Goal: Download file/media

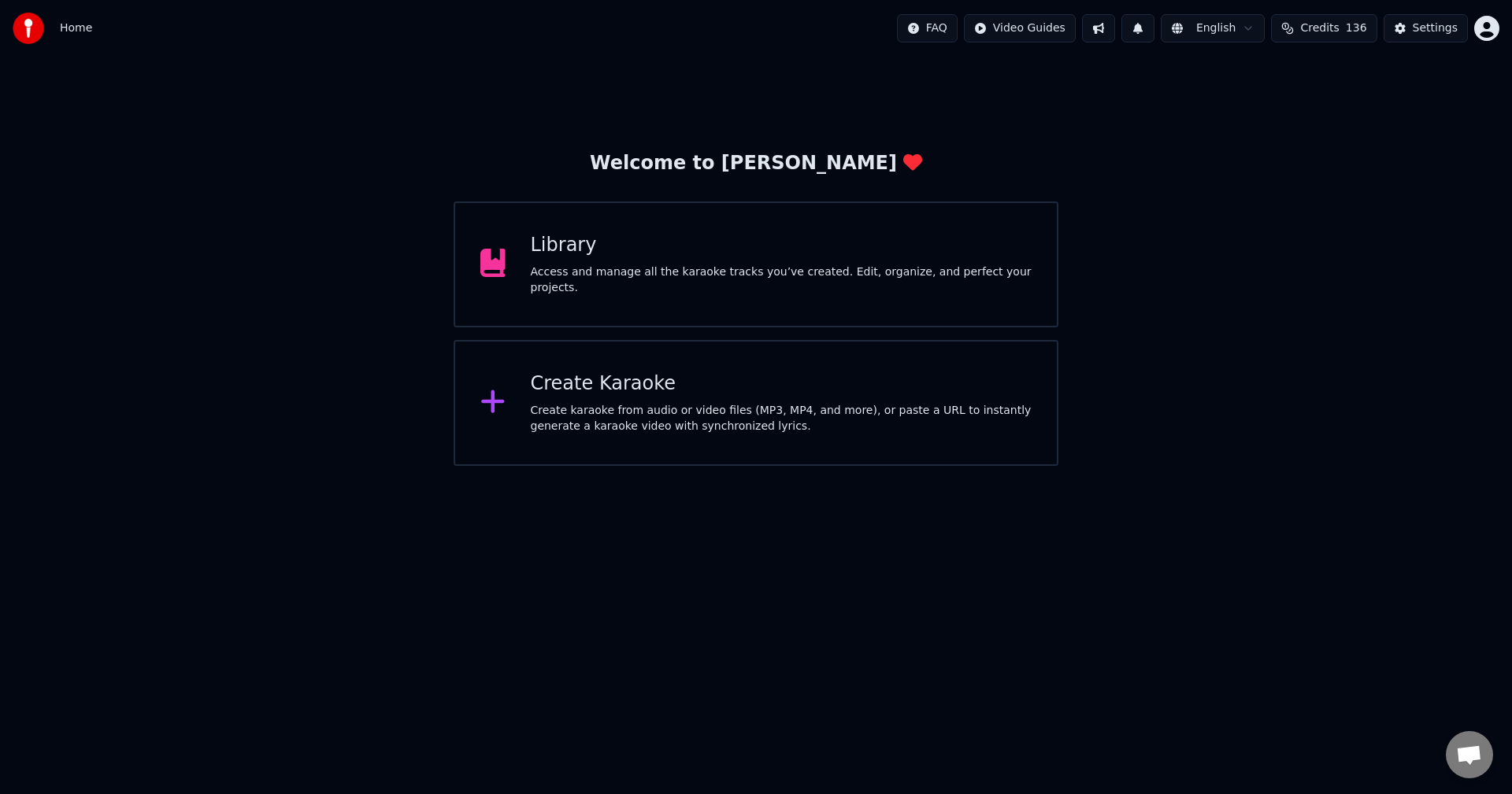
click at [702, 242] on div "Library" at bounding box center [782, 246] width 501 height 26
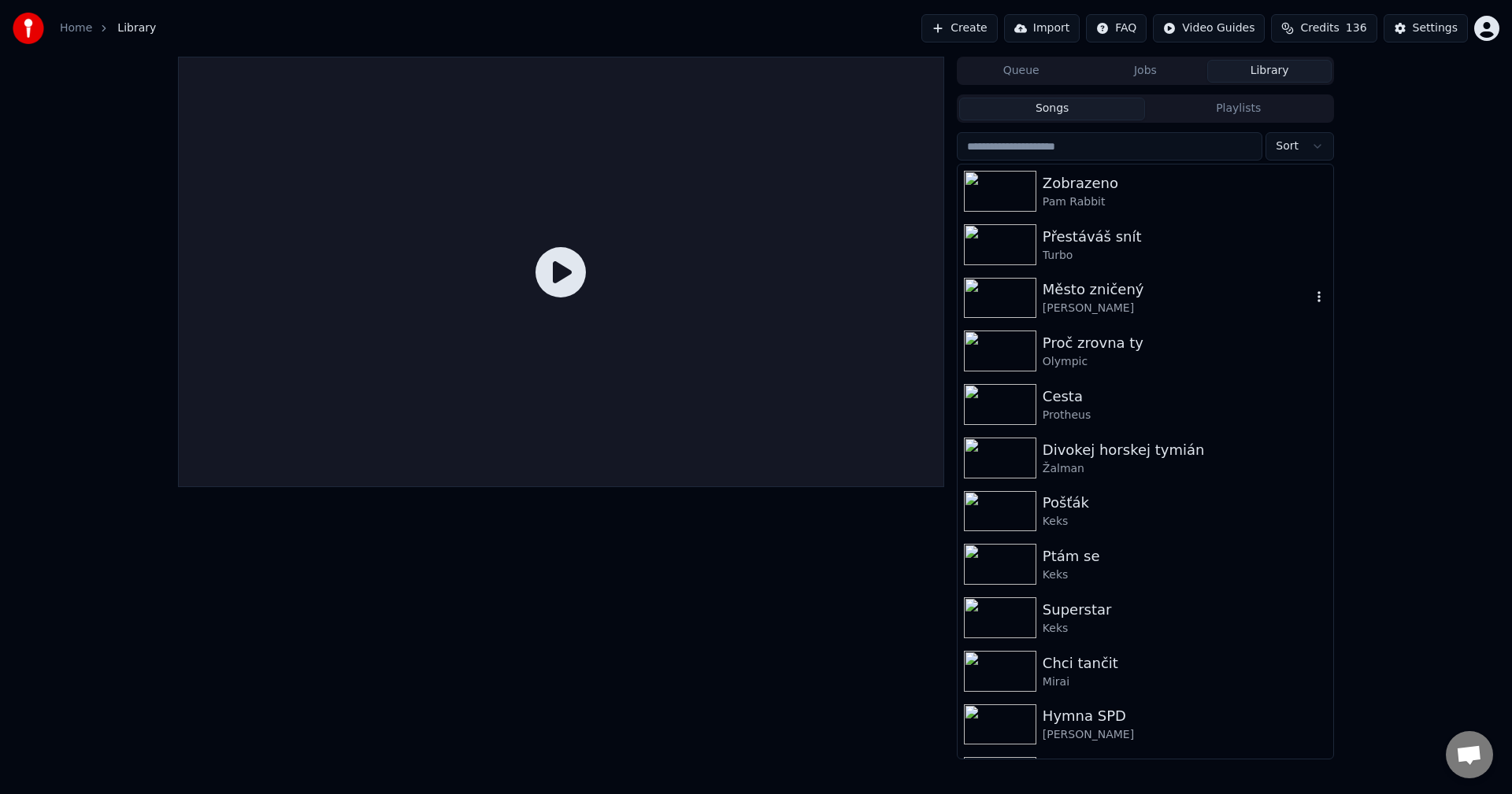
click at [1131, 292] on div "Město zničený" at bounding box center [1176, 289] width 268 height 22
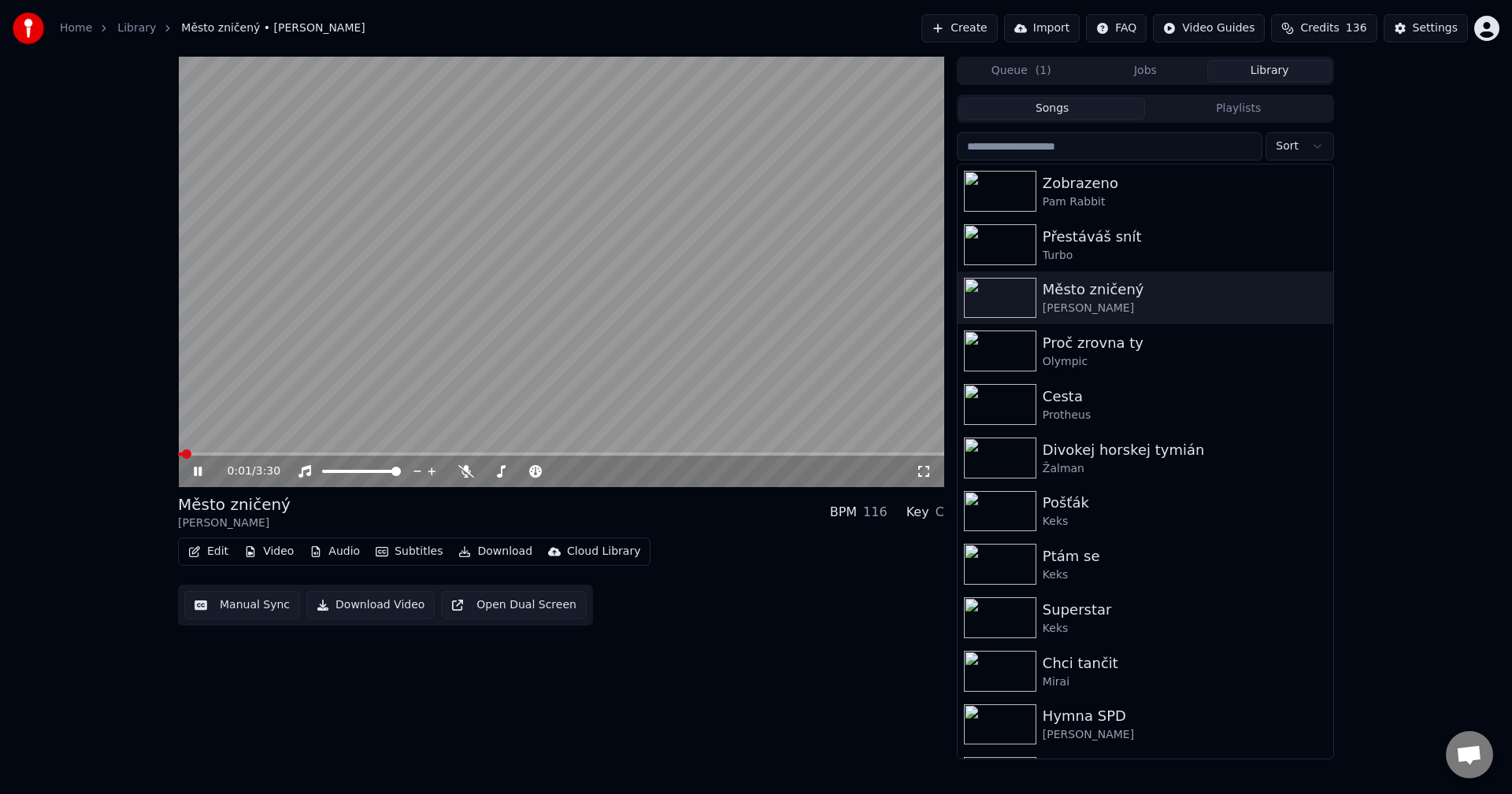
click at [201, 467] on icon at bounding box center [209, 471] width 37 height 13
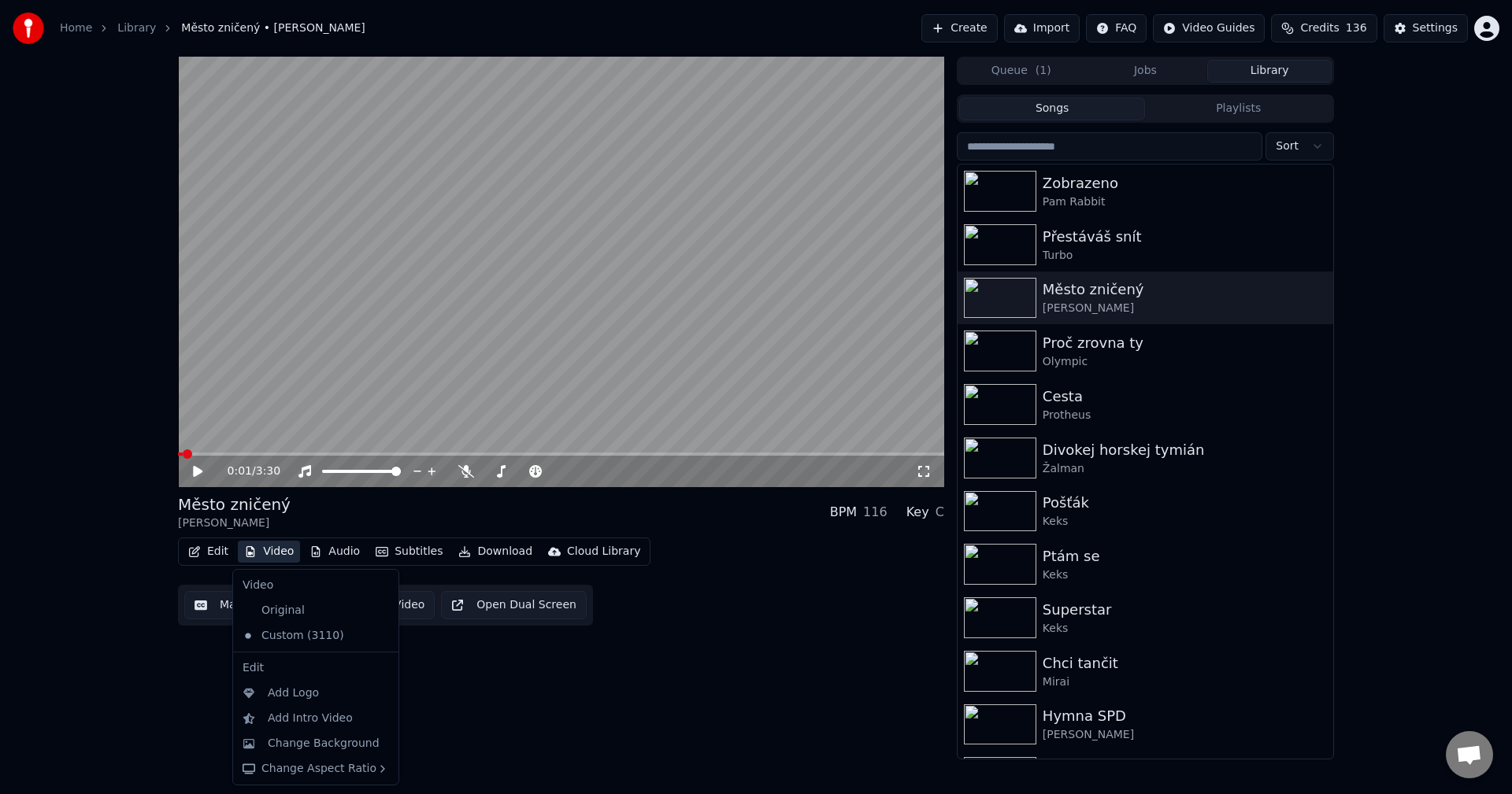
click at [268, 559] on button "Video" at bounding box center [268, 551] width 62 height 22
click at [268, 557] on button "Video" at bounding box center [268, 551] width 62 height 22
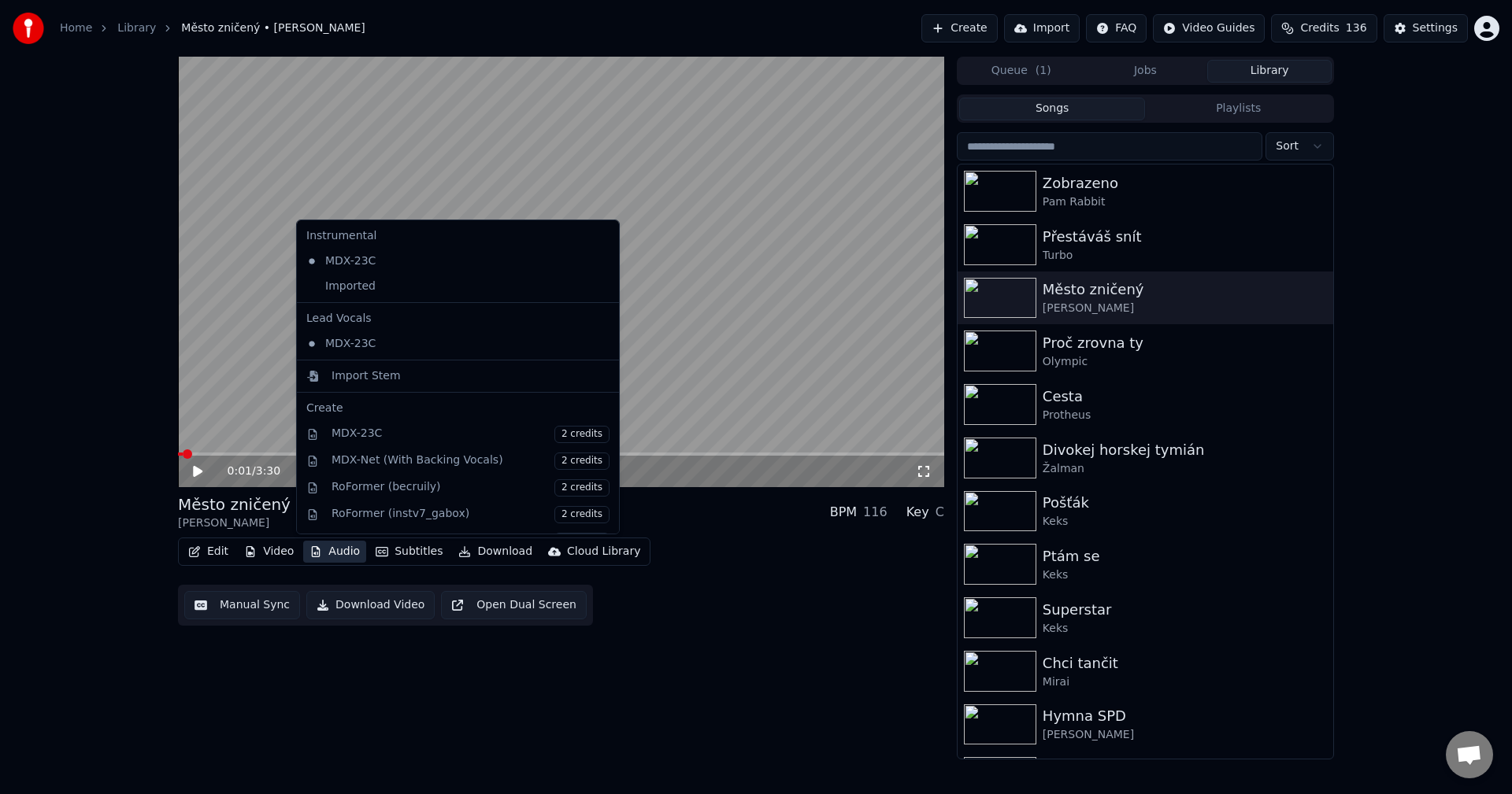
click at [330, 551] on button "Audio" at bounding box center [334, 551] width 63 height 22
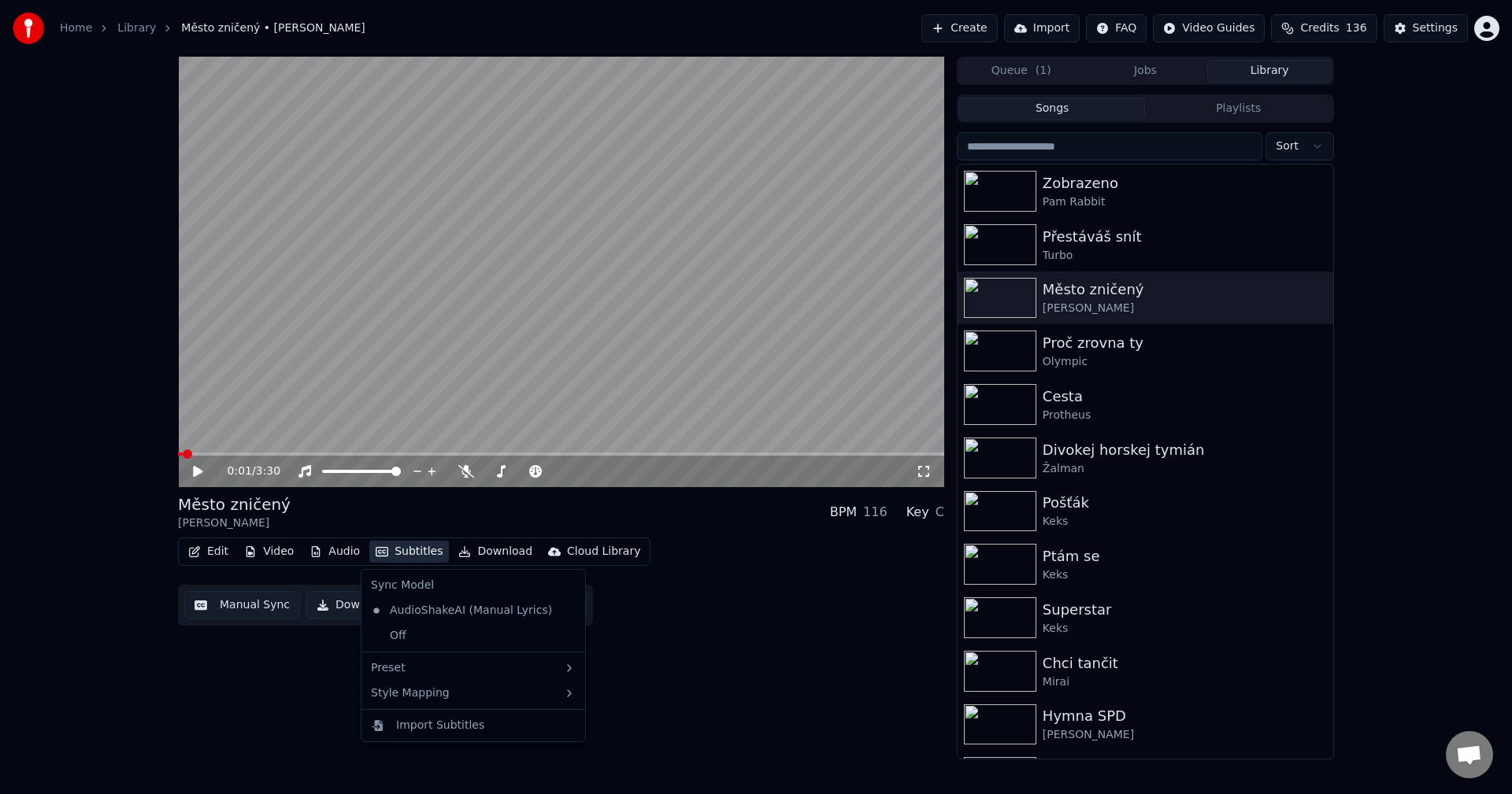
click at [464, 723] on div "Import Subtitles" at bounding box center [440, 725] width 88 height 16
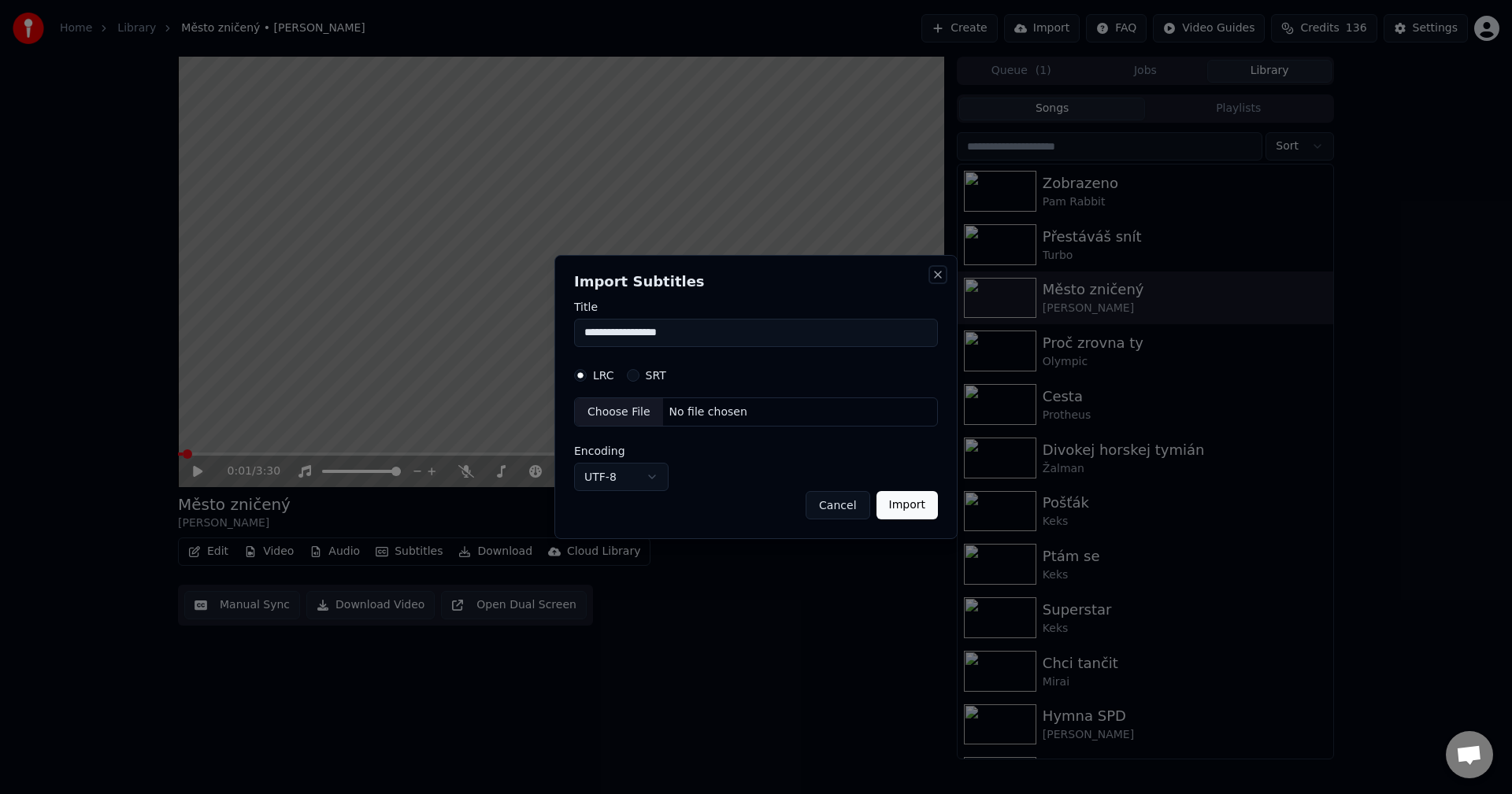
click at [937, 270] on button "Close" at bounding box center [937, 274] width 13 height 13
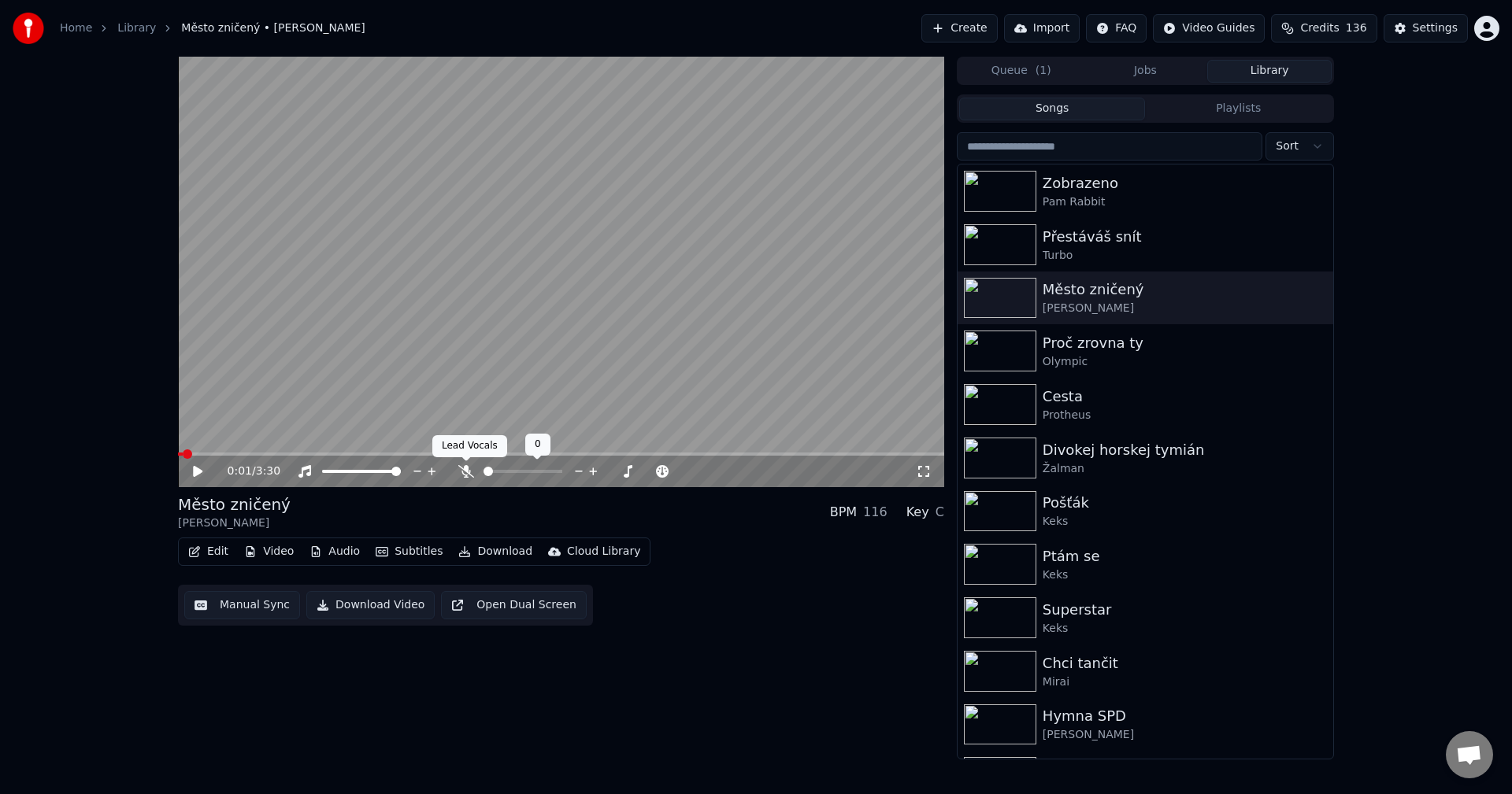
click at [469, 473] on icon at bounding box center [466, 471] width 16 height 13
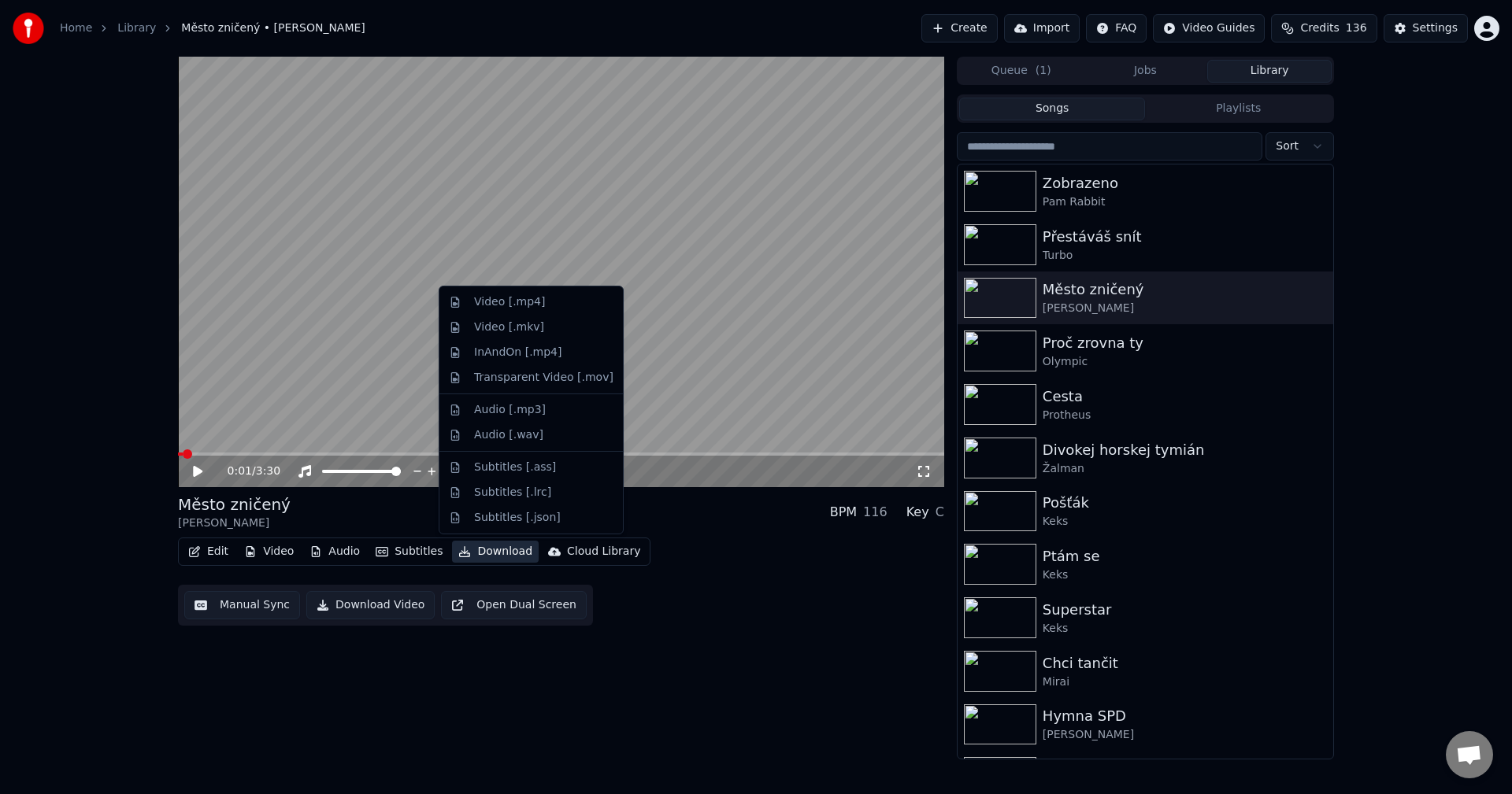
click at [488, 548] on button "Download" at bounding box center [495, 551] width 87 height 22
click at [534, 311] on div "Video [.mp4]" at bounding box center [531, 303] width 177 height 26
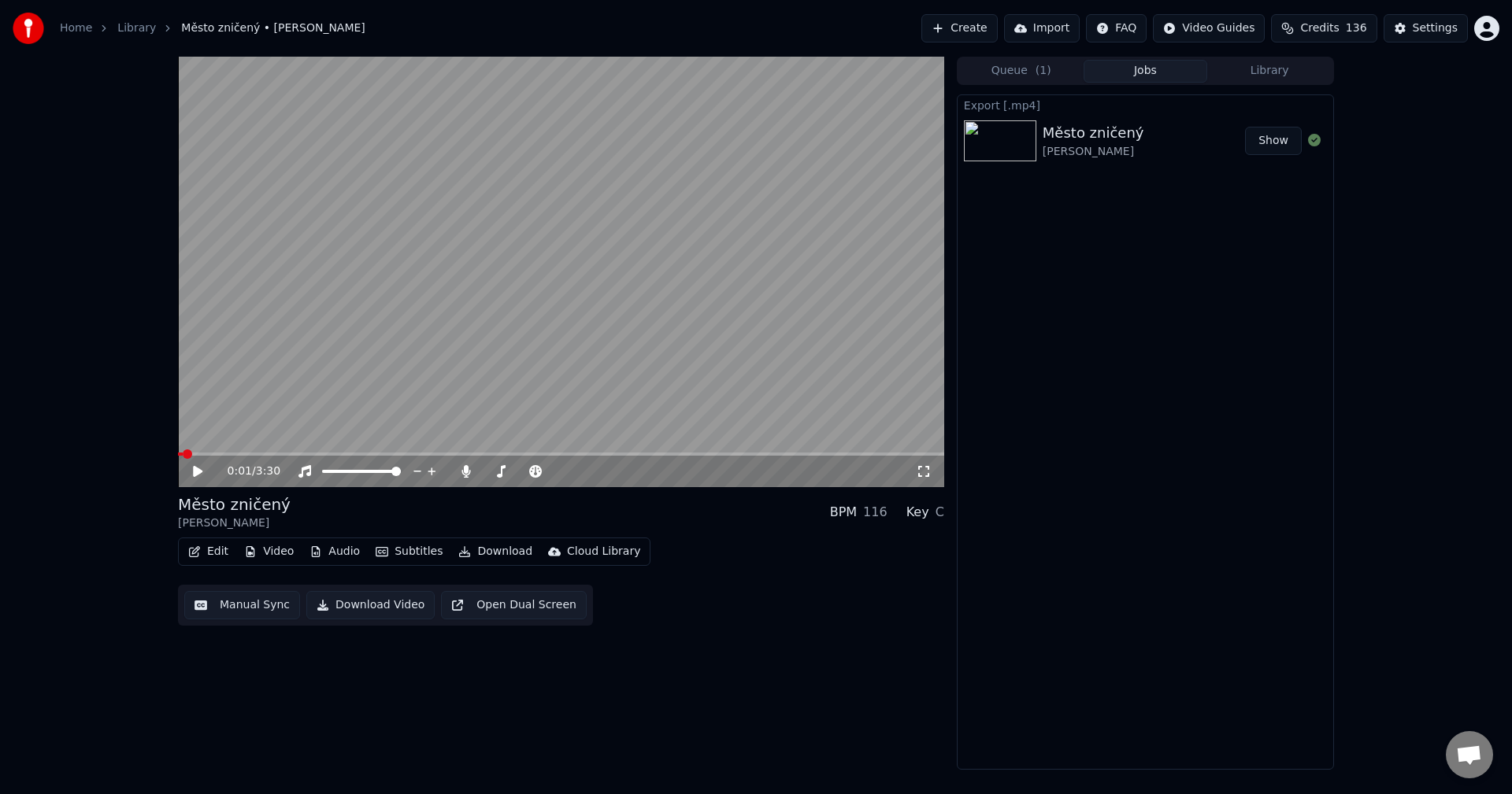
click at [229, 551] on button "Edit" at bounding box center [208, 551] width 53 height 22
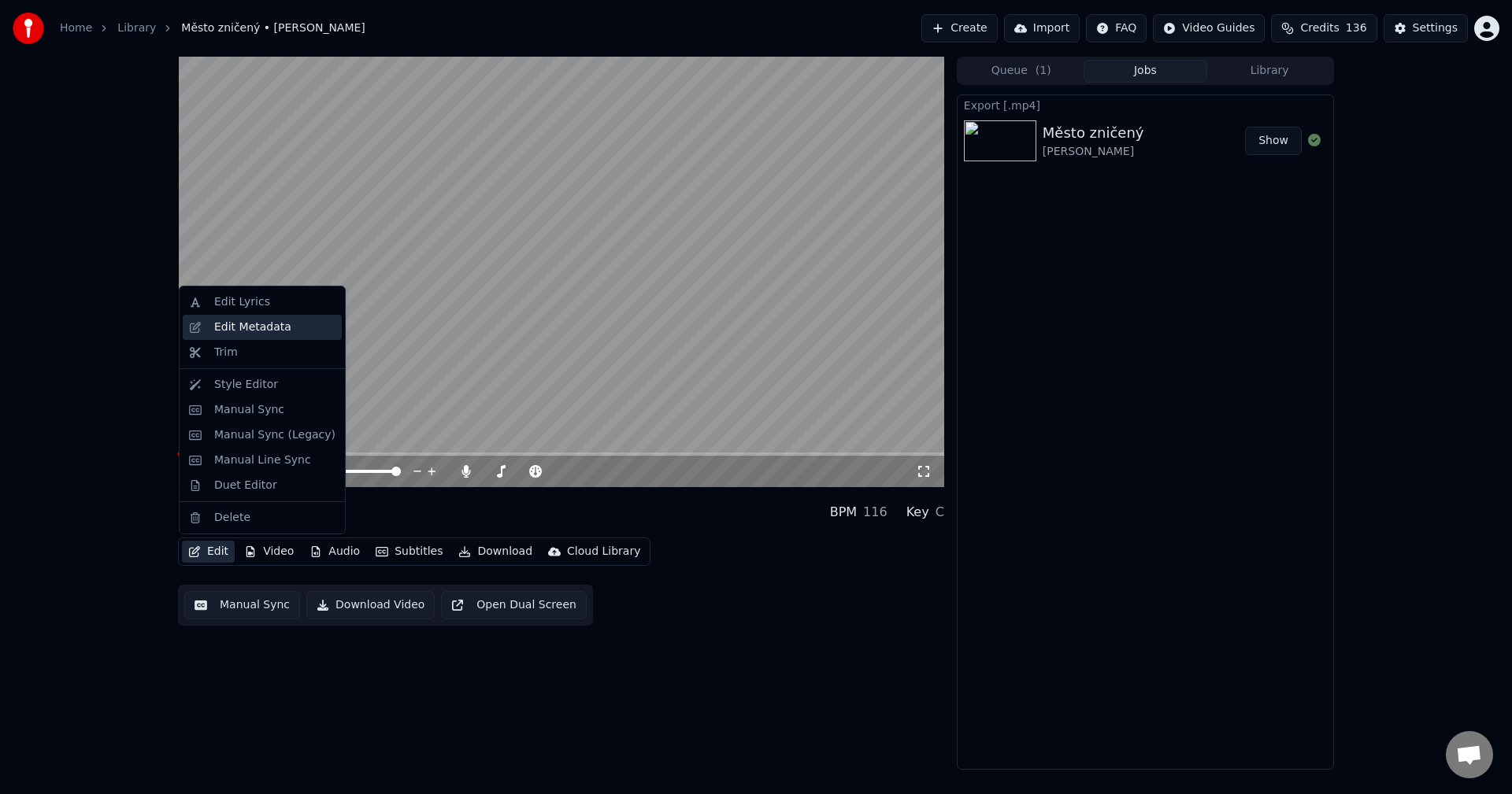
click at [277, 333] on div "Edit Metadata" at bounding box center [253, 327] width 77 height 16
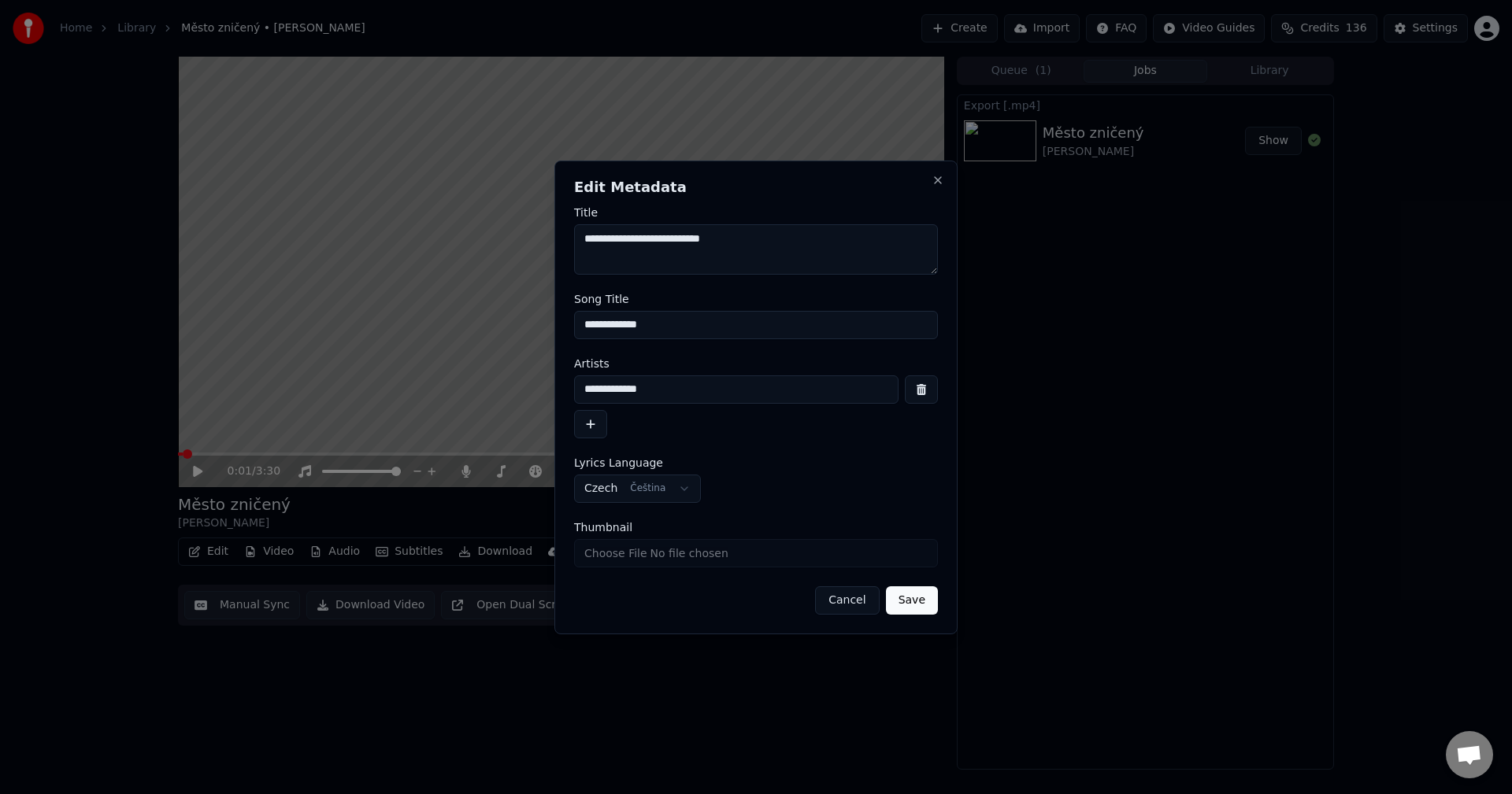
click at [660, 546] on input "Thumbnail" at bounding box center [756, 553] width 364 height 28
type input "**********"
click at [923, 609] on button "Save" at bounding box center [911, 600] width 52 height 28
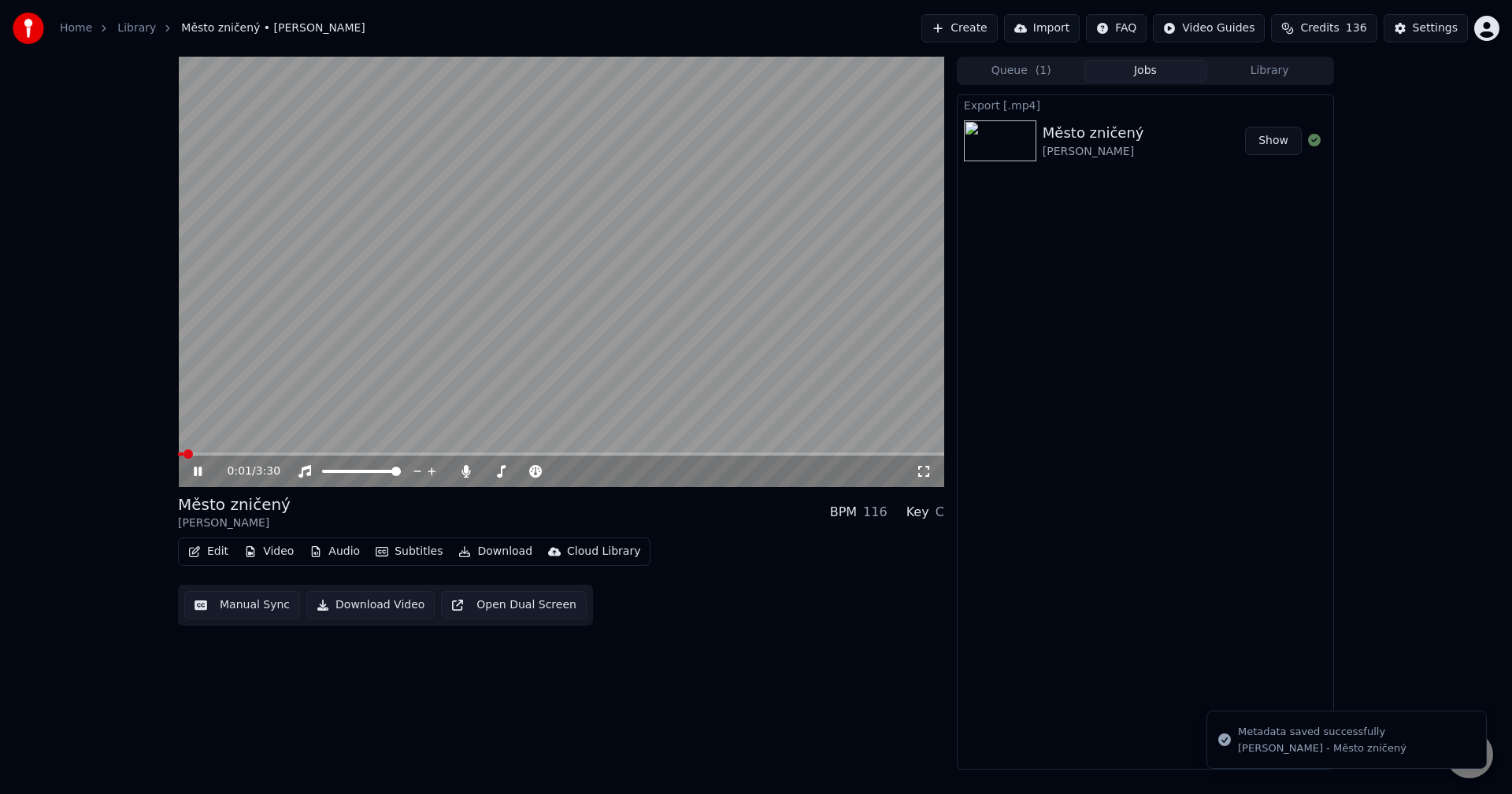
click at [202, 471] on icon at bounding box center [198, 472] width 8 height 10
click at [1271, 62] on button "Library" at bounding box center [1269, 71] width 125 height 23
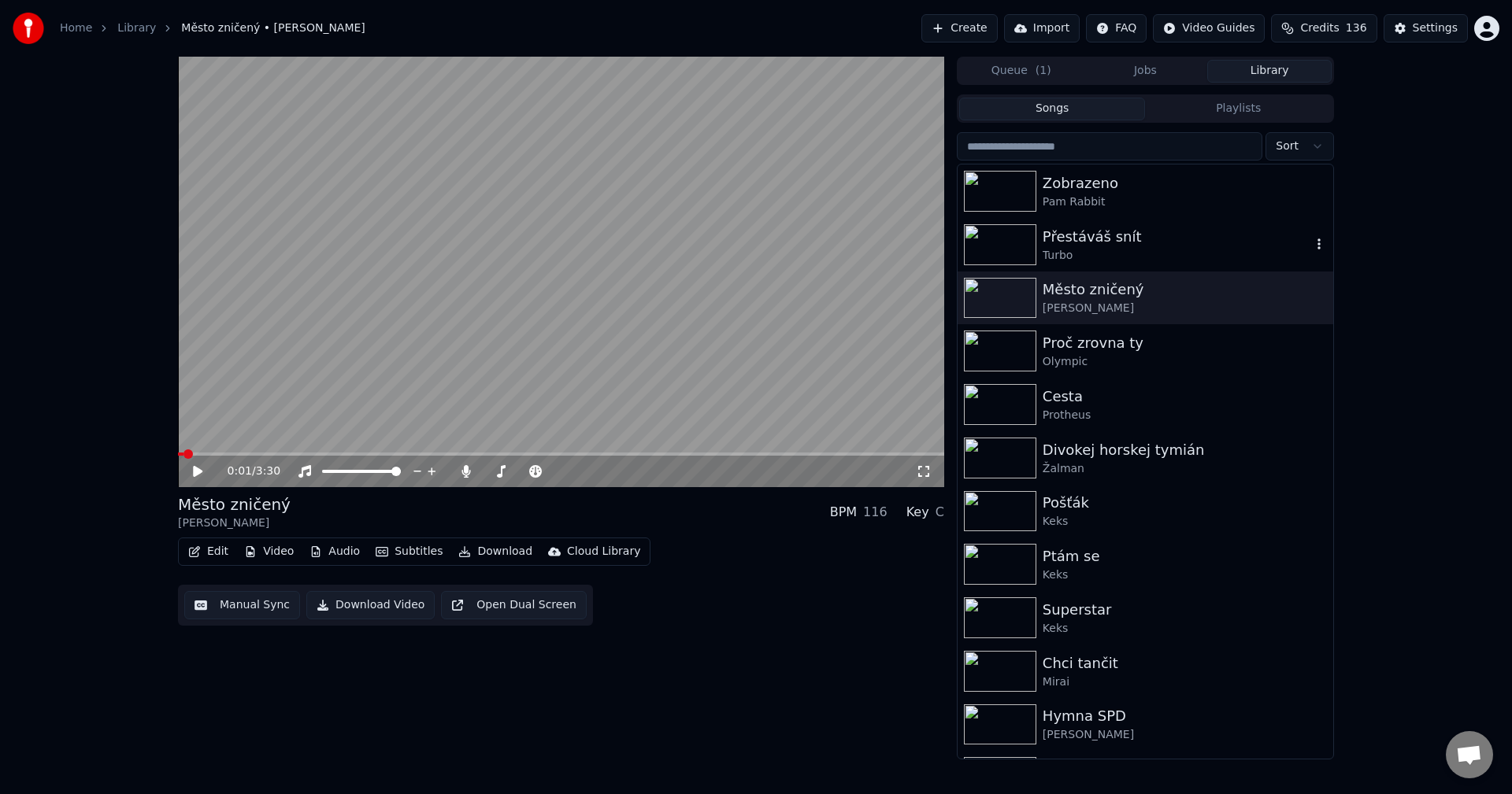
click at [1131, 251] on div "Turbo" at bounding box center [1176, 255] width 268 height 16
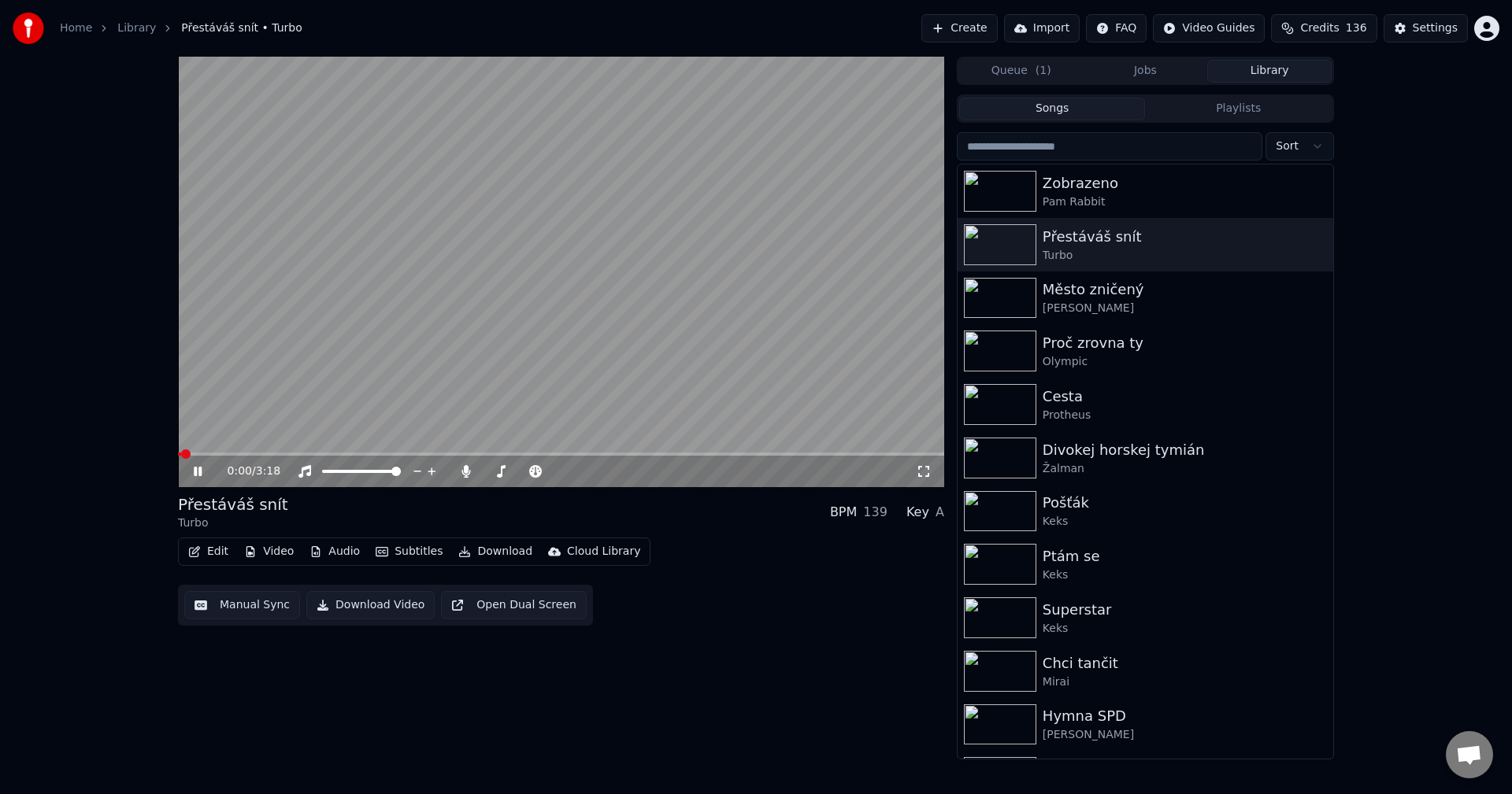
click at [199, 470] on icon at bounding box center [209, 471] width 37 height 13
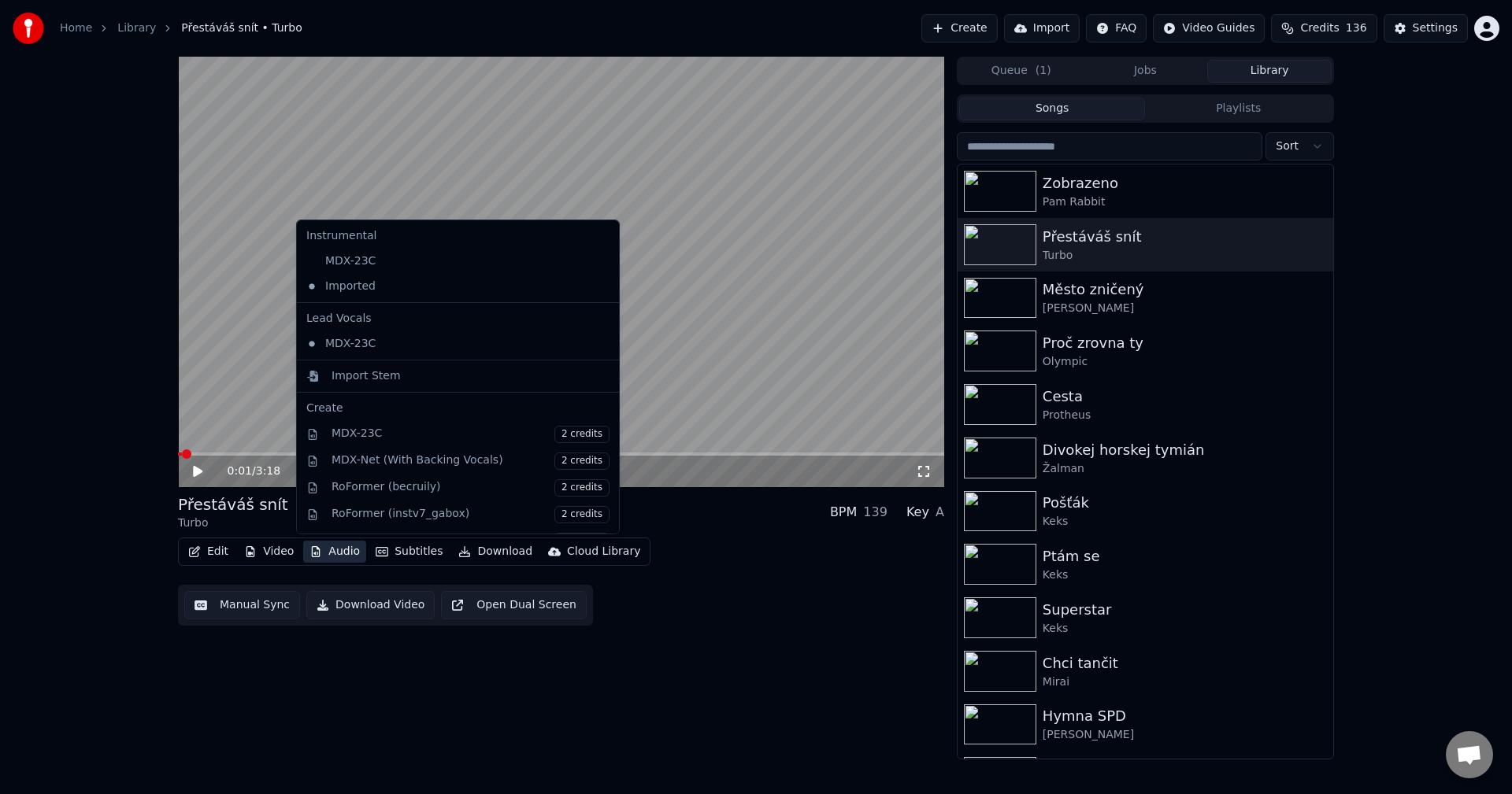
click at [330, 547] on button "Audio" at bounding box center [334, 551] width 63 height 22
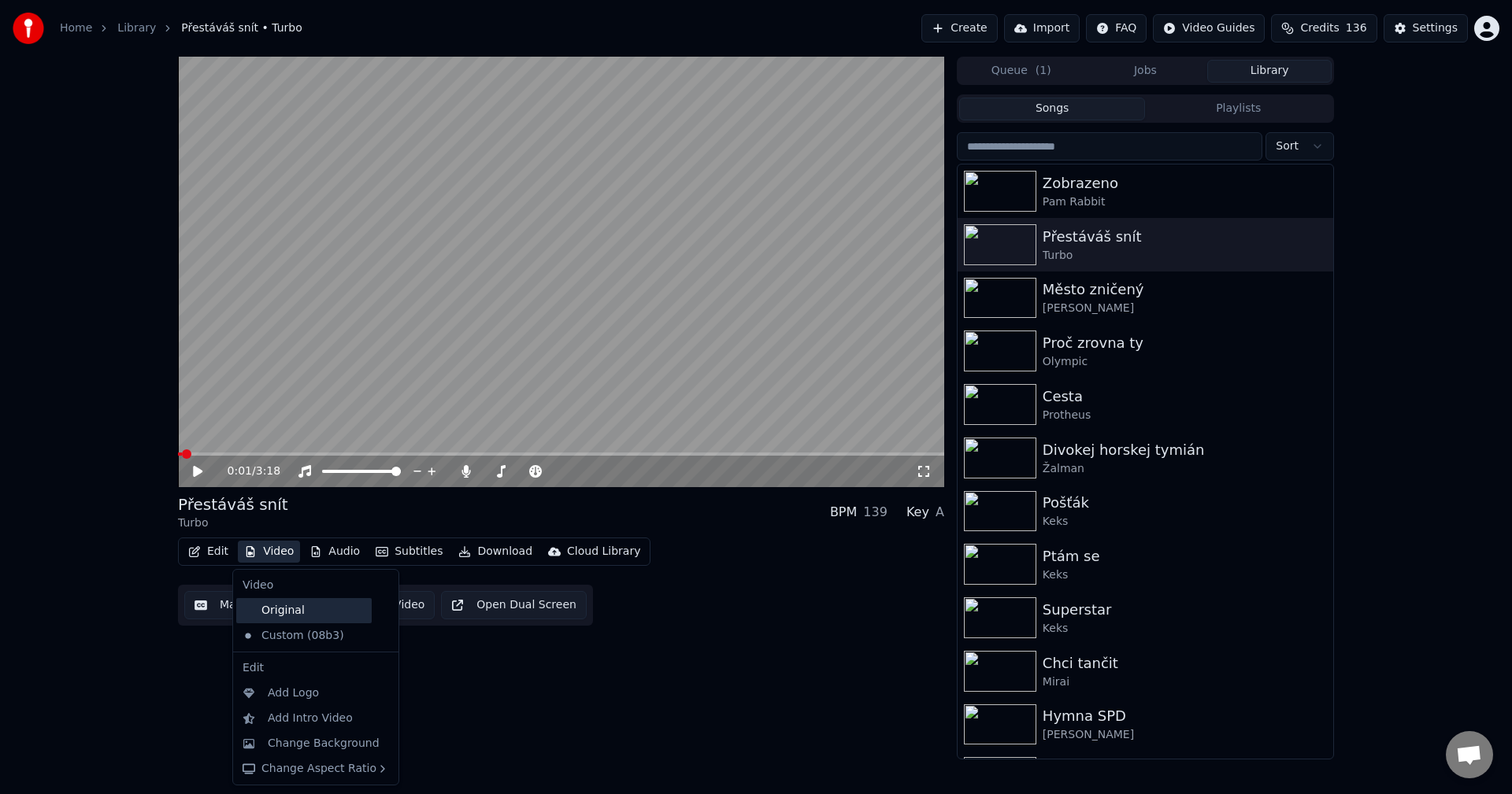
click at [289, 620] on div "Original" at bounding box center [304, 611] width 136 height 26
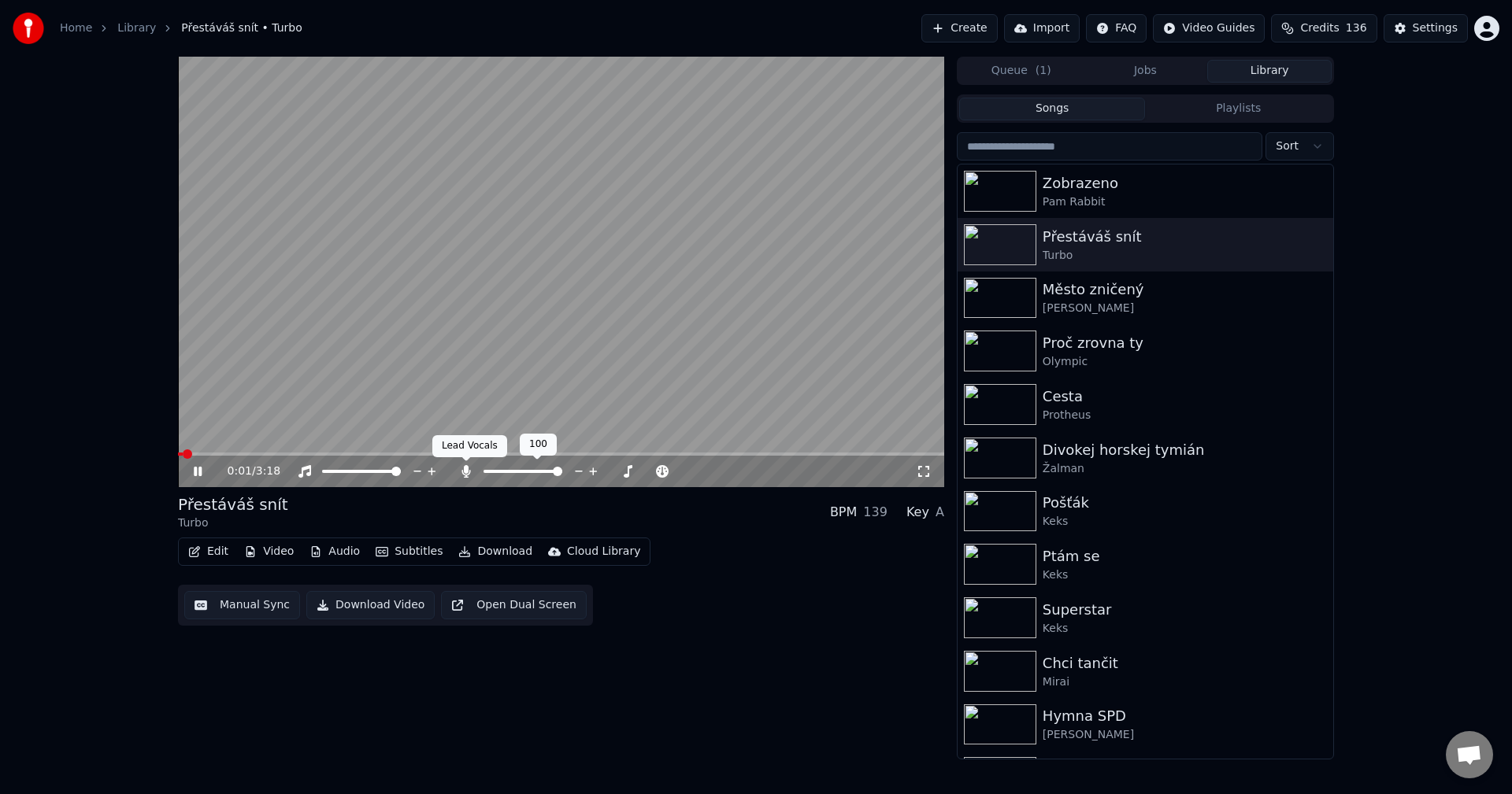
click at [464, 470] on icon at bounding box center [465, 471] width 9 height 13
click at [349, 548] on button "Audio" at bounding box center [334, 551] width 63 height 22
click at [195, 470] on icon at bounding box center [198, 472] width 8 height 10
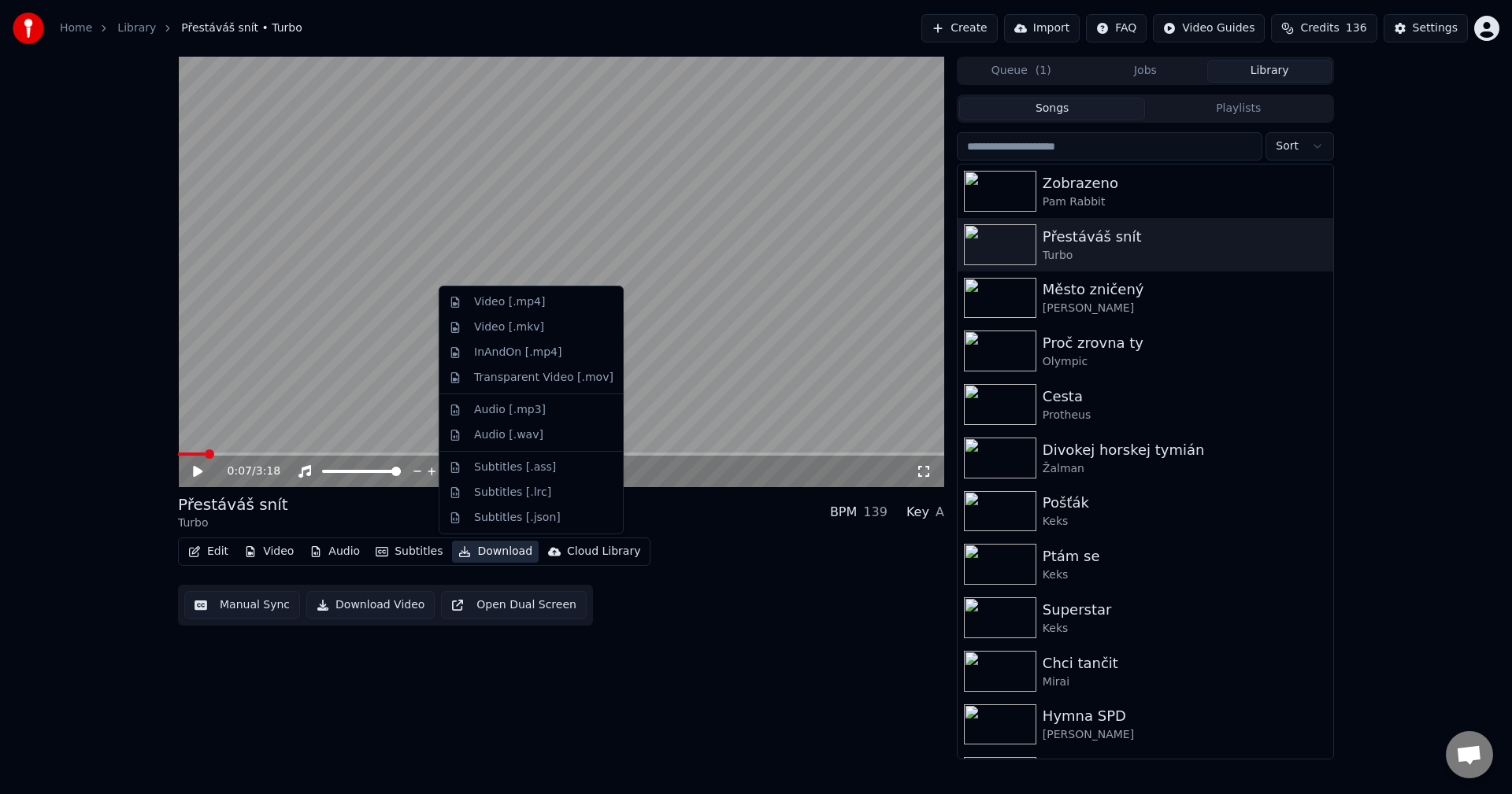
click at [508, 549] on button "Download" at bounding box center [495, 551] width 87 height 22
click at [541, 305] on div "Video [.mp4]" at bounding box center [544, 302] width 140 height 16
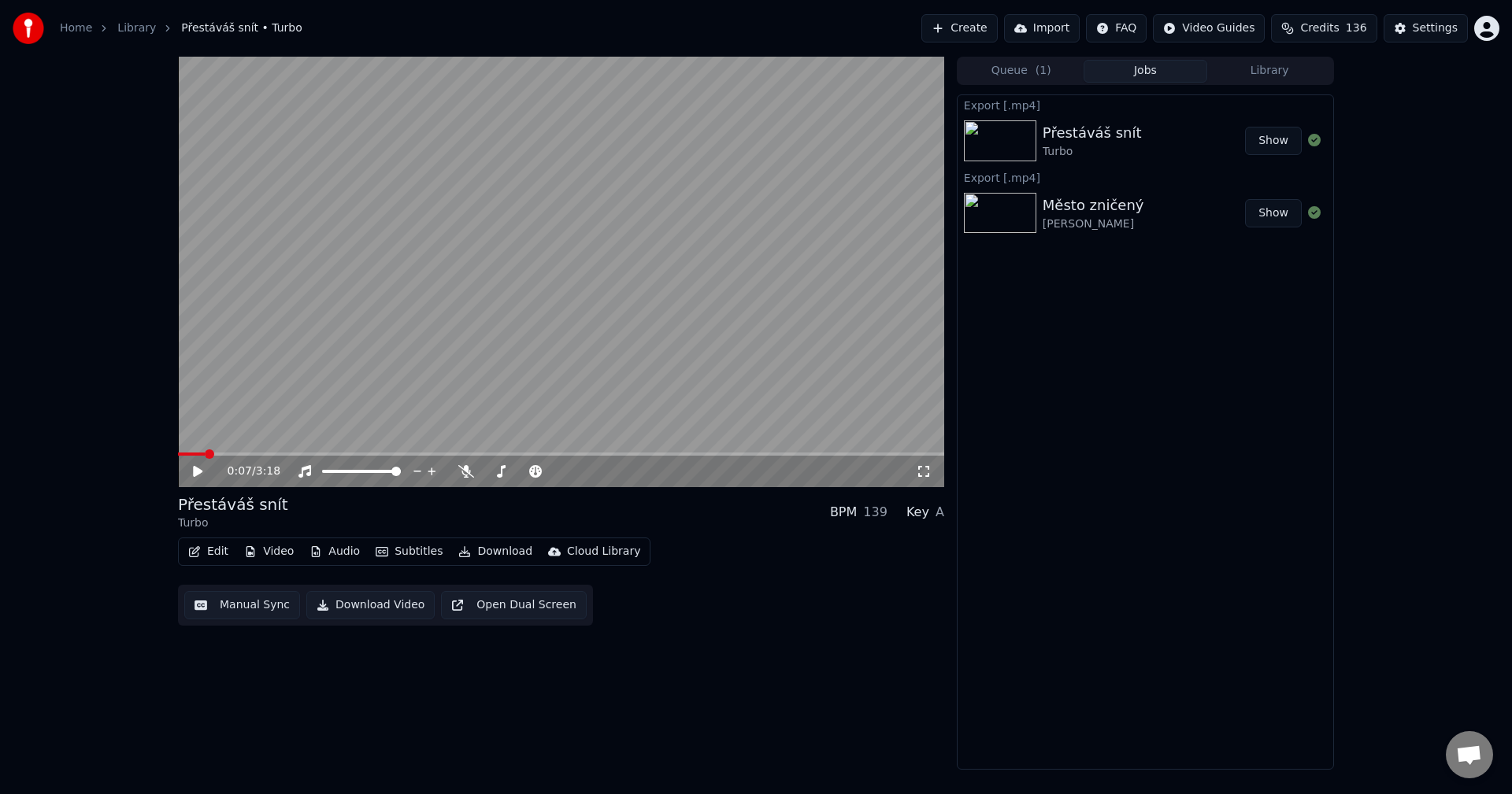
click at [218, 548] on button "Edit" at bounding box center [208, 551] width 53 height 22
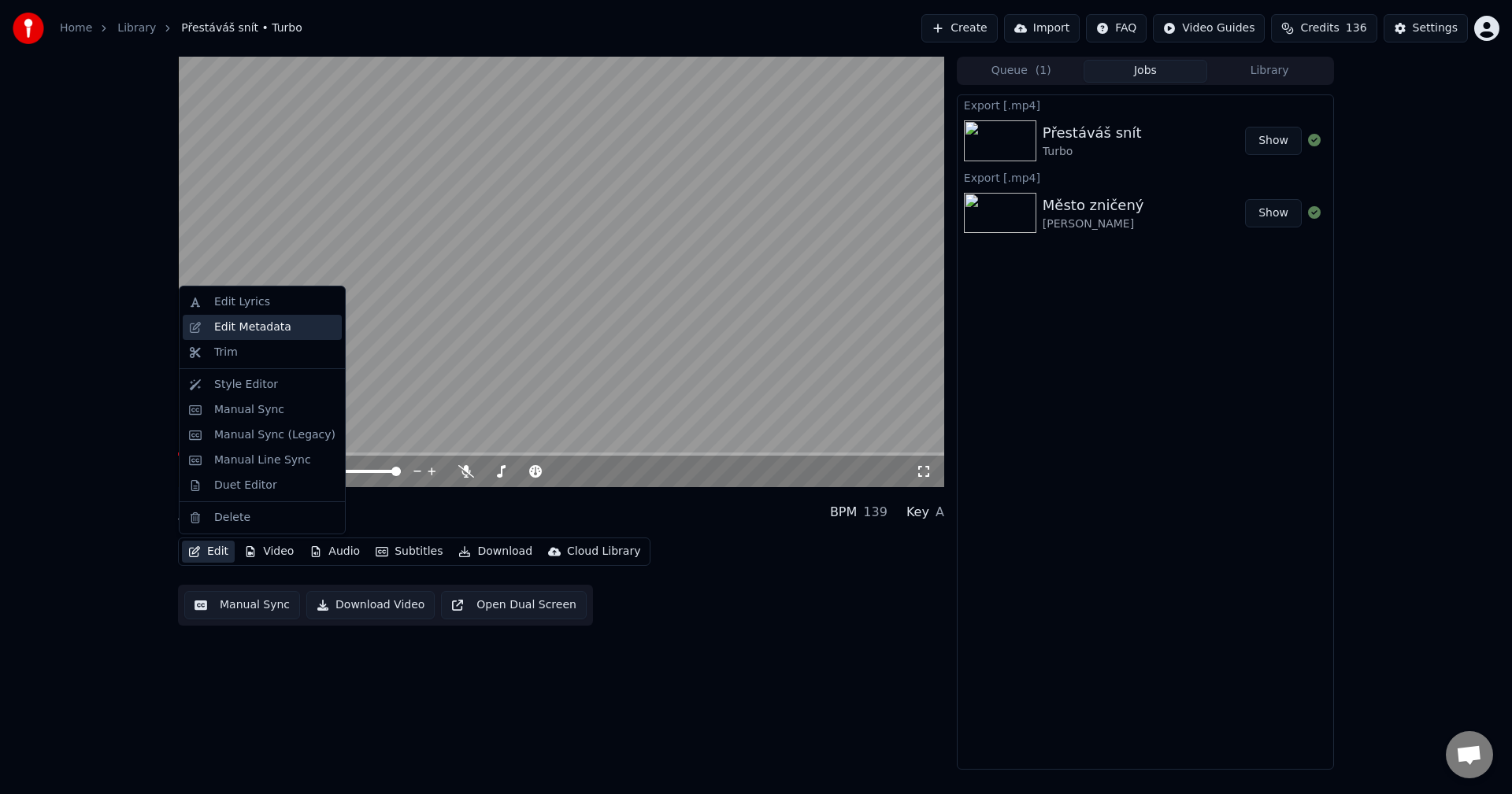
click at [258, 331] on div "Edit Metadata" at bounding box center [253, 327] width 77 height 16
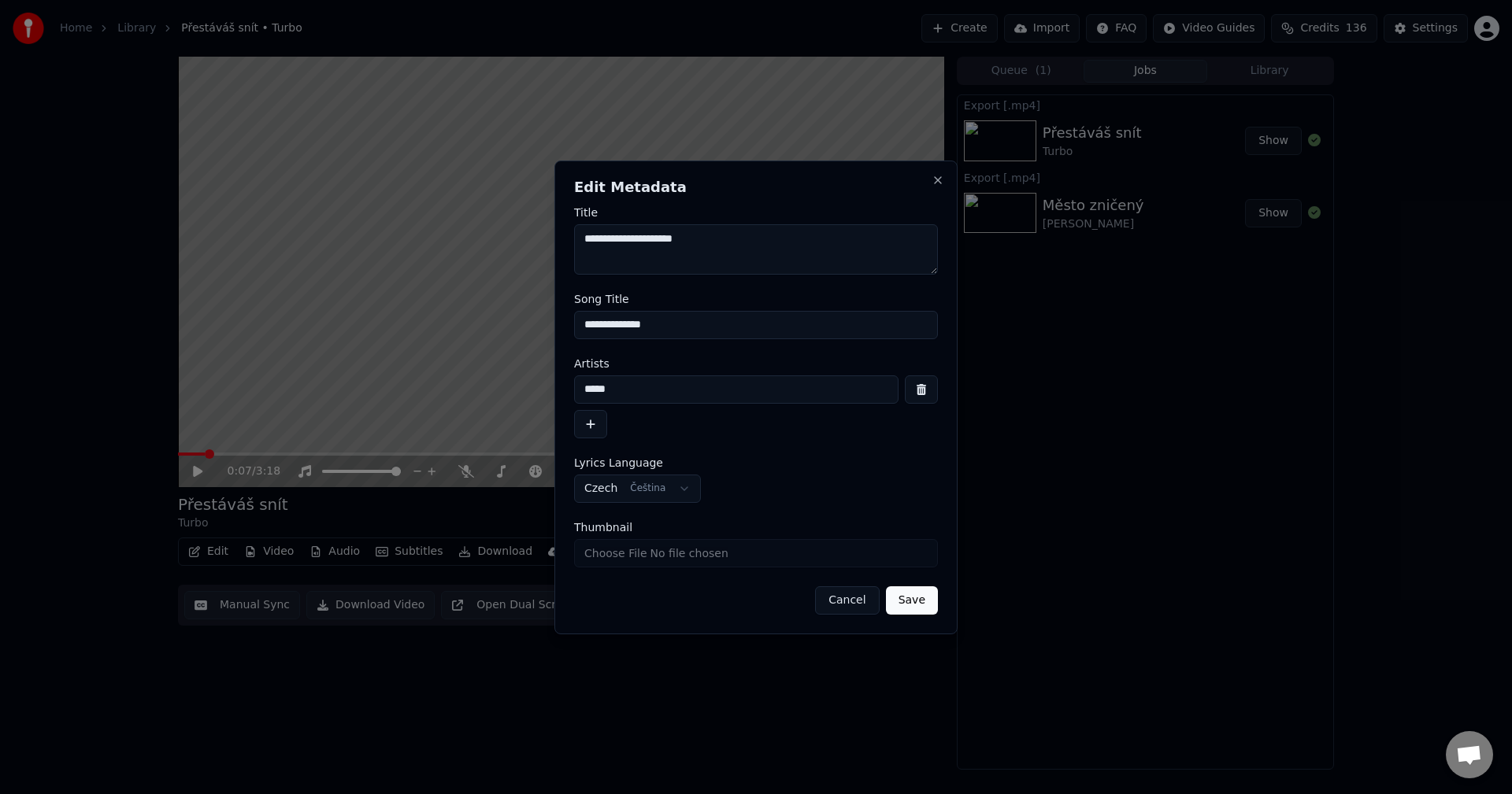
drag, startPoint x: 658, startPoint y: 321, endPoint x: 458, endPoint y: 314, distance: 200.1
click at [462, 314] on body "**********" at bounding box center [756, 397] width 1512 height 794
drag, startPoint x: 631, startPoint y: 397, endPoint x: 398, endPoint y: 381, distance: 233.5
click at [409, 381] on body "**********" at bounding box center [756, 397] width 1512 height 794
drag, startPoint x: 647, startPoint y: 326, endPoint x: 462, endPoint y: 337, distance: 185.3
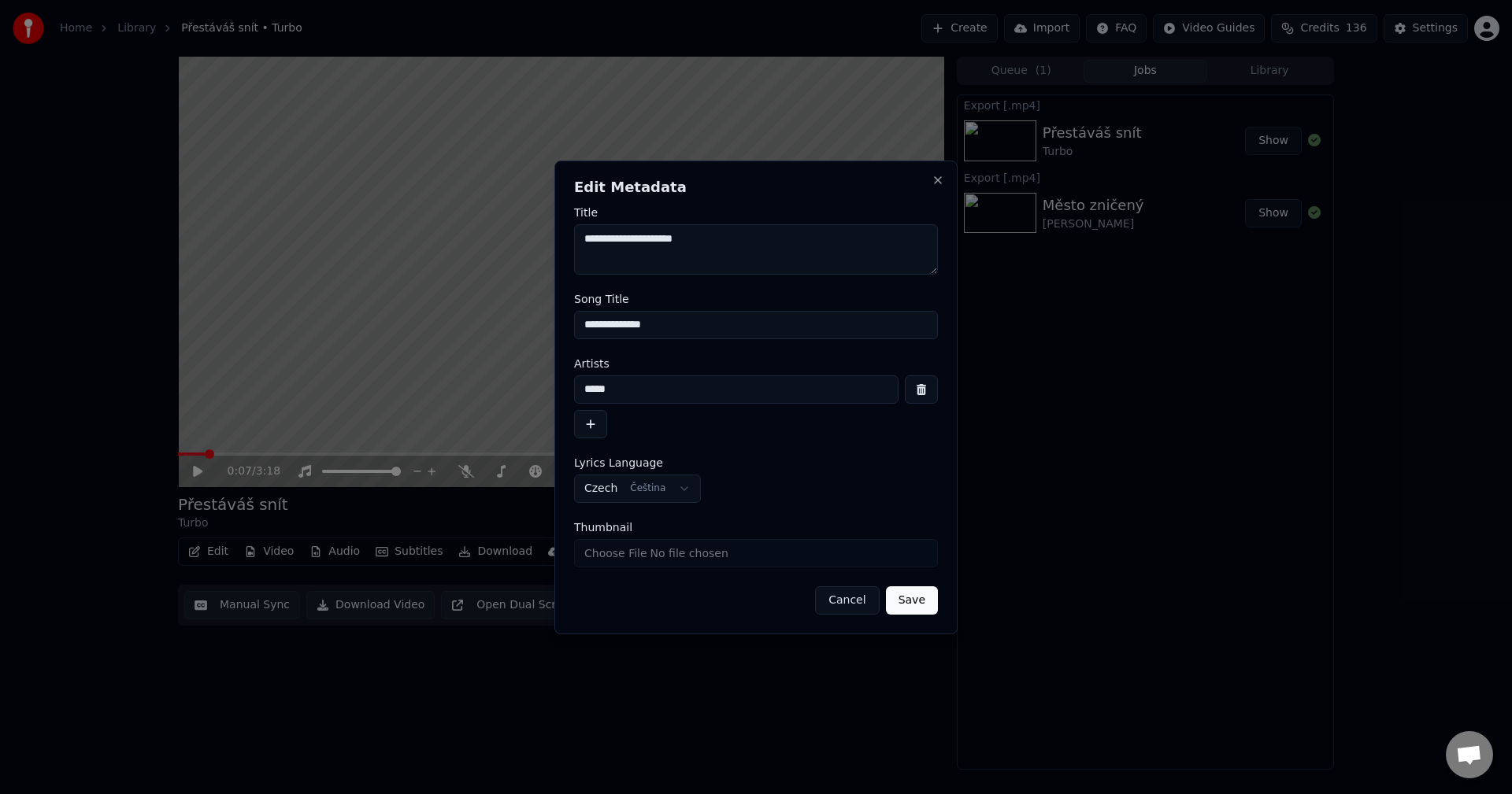
click at [460, 336] on body "**********" at bounding box center [756, 397] width 1512 height 794
click at [935, 186] on div "**********" at bounding box center [756, 397] width 403 height 474
click at [936, 183] on button "Close" at bounding box center [937, 180] width 13 height 13
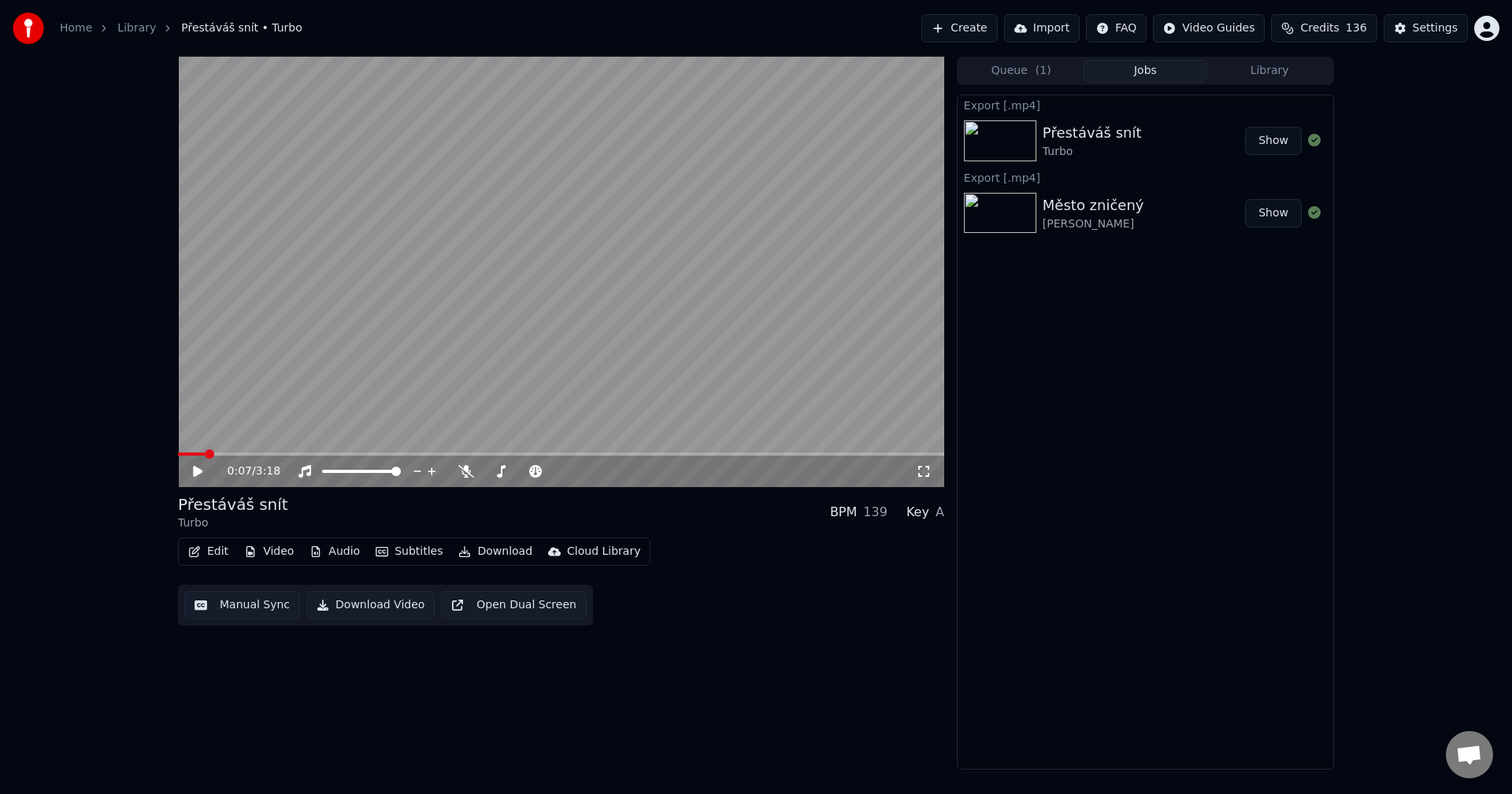
click at [276, 552] on button "Video" at bounding box center [268, 551] width 62 height 22
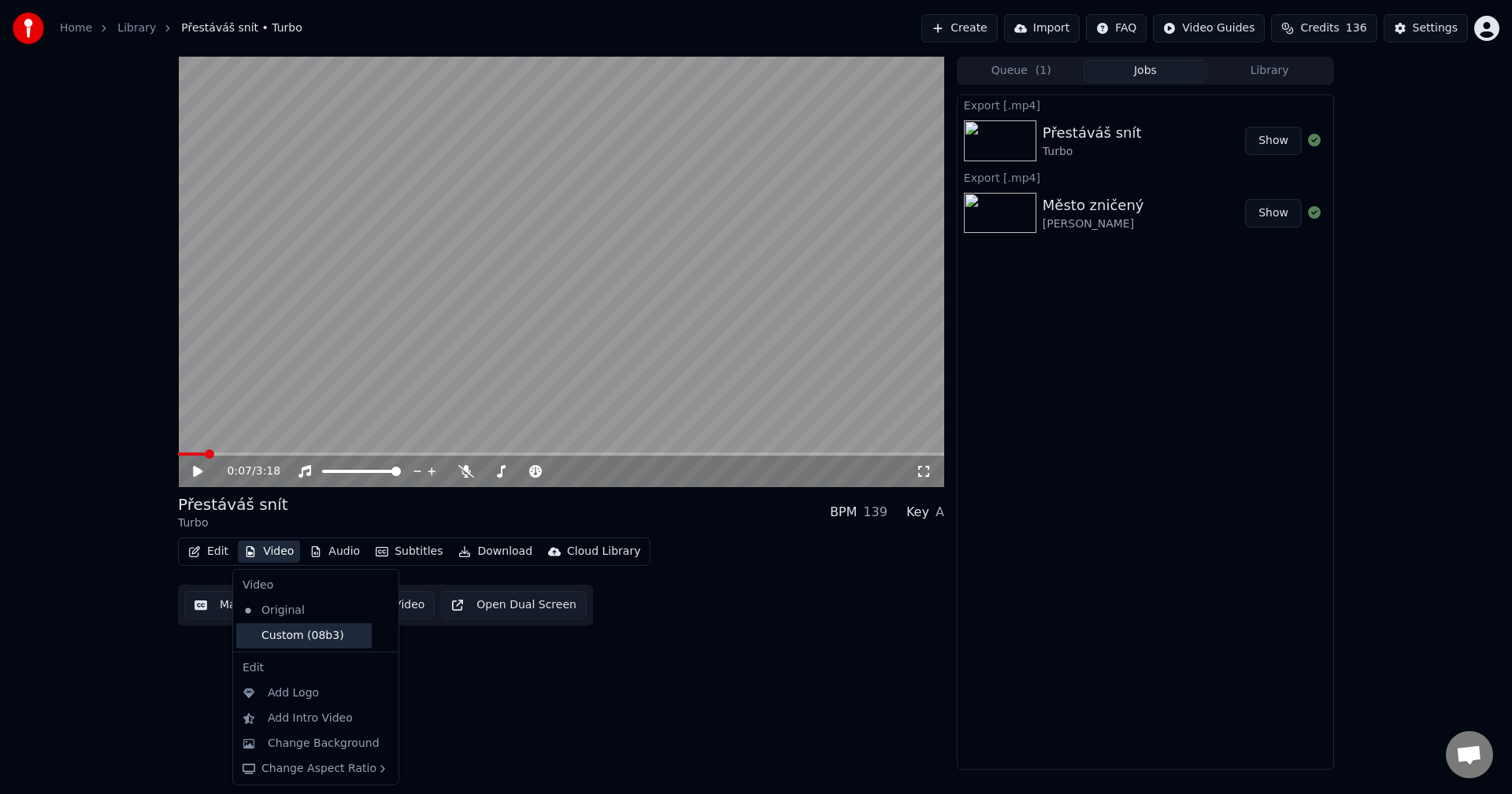
click at [274, 634] on div "Custom (08b3)" at bounding box center [304, 636] width 136 height 26
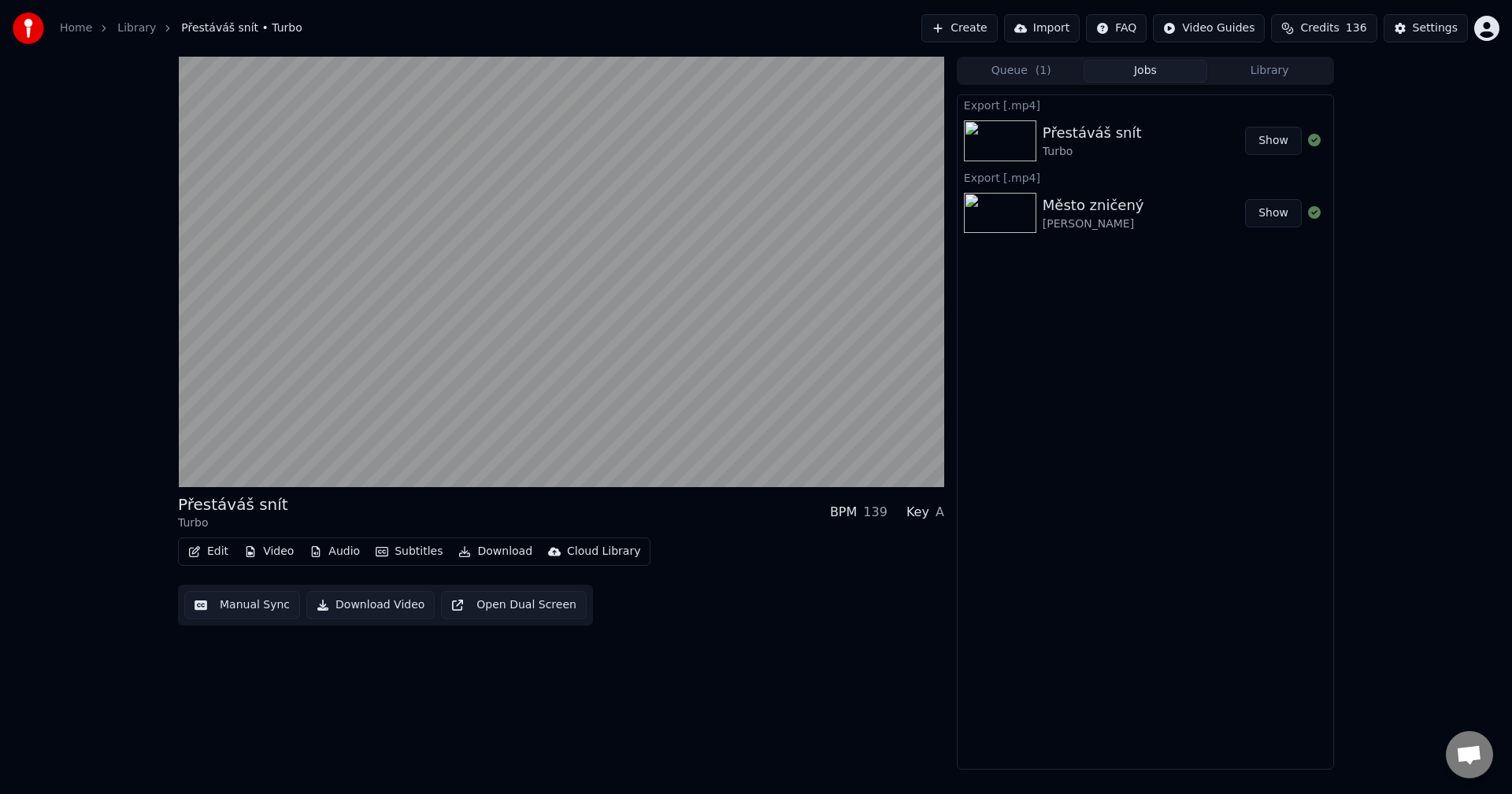
click at [345, 547] on button "Audio" at bounding box center [334, 551] width 63 height 22
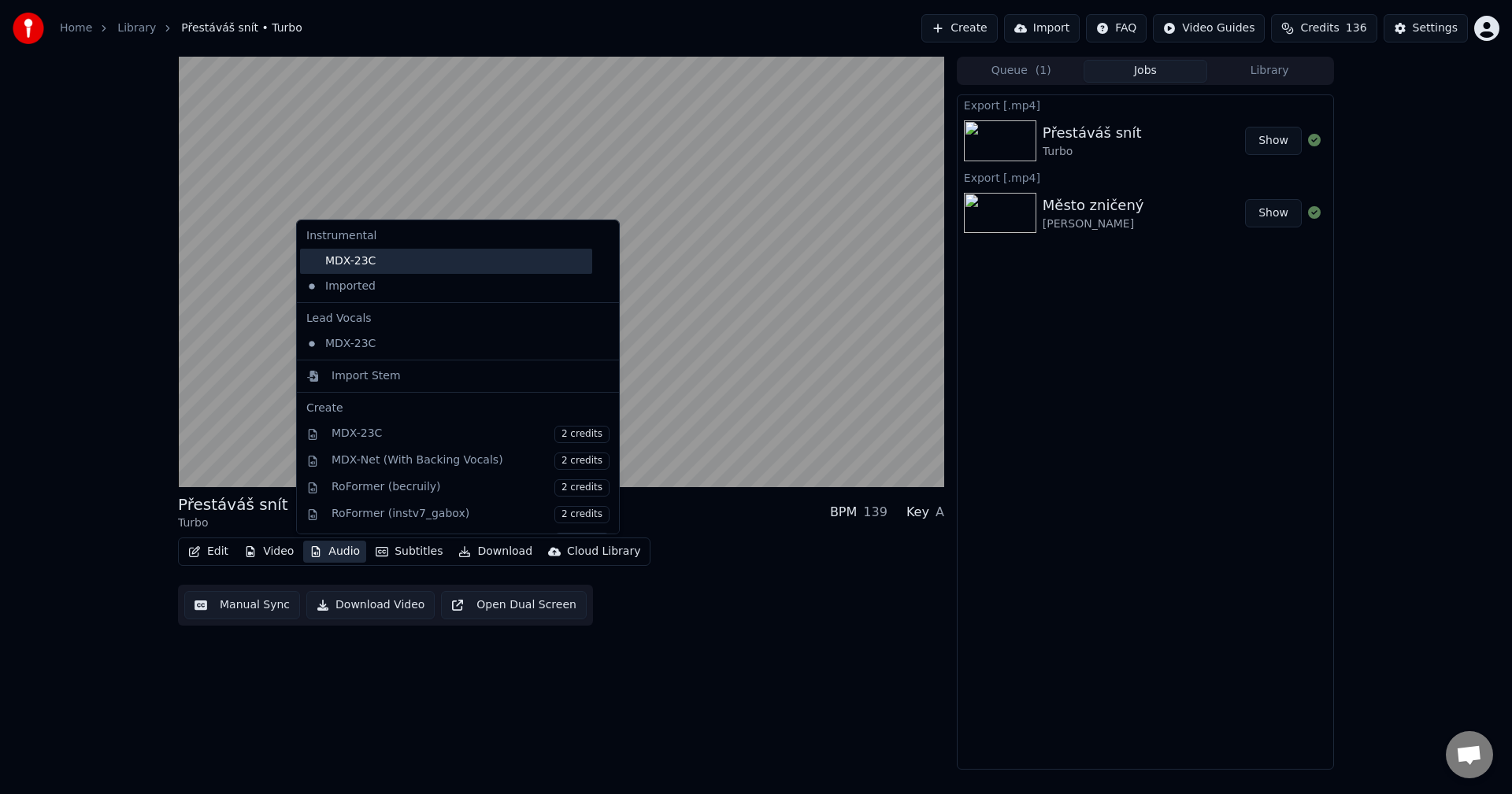
click at [435, 255] on div "MDX-23C" at bounding box center [445, 261] width 292 height 26
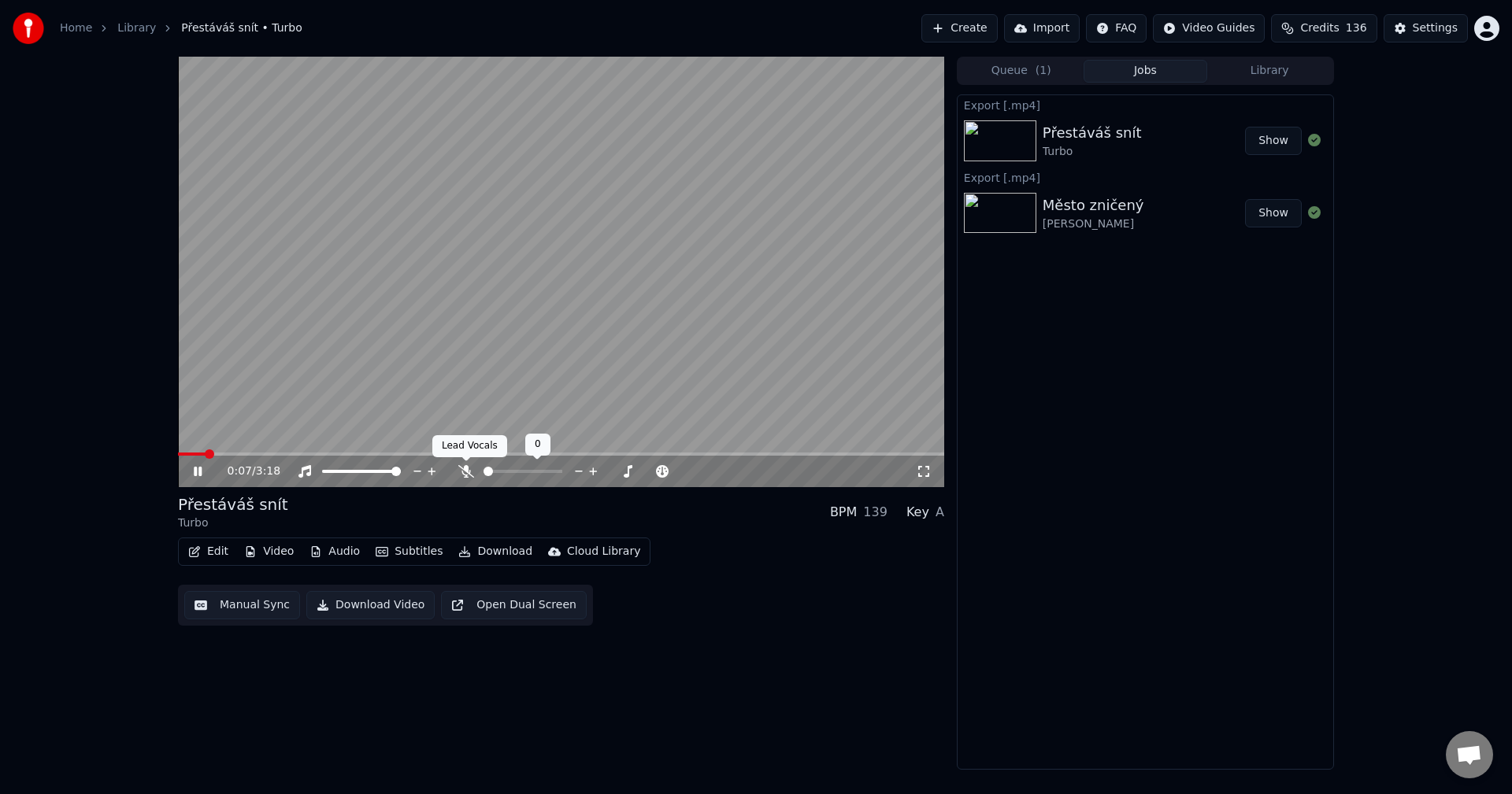
click at [465, 467] on icon at bounding box center [466, 471] width 16 height 13
click at [194, 466] on icon at bounding box center [209, 471] width 37 height 13
click at [472, 551] on button "Download" at bounding box center [495, 551] width 87 height 22
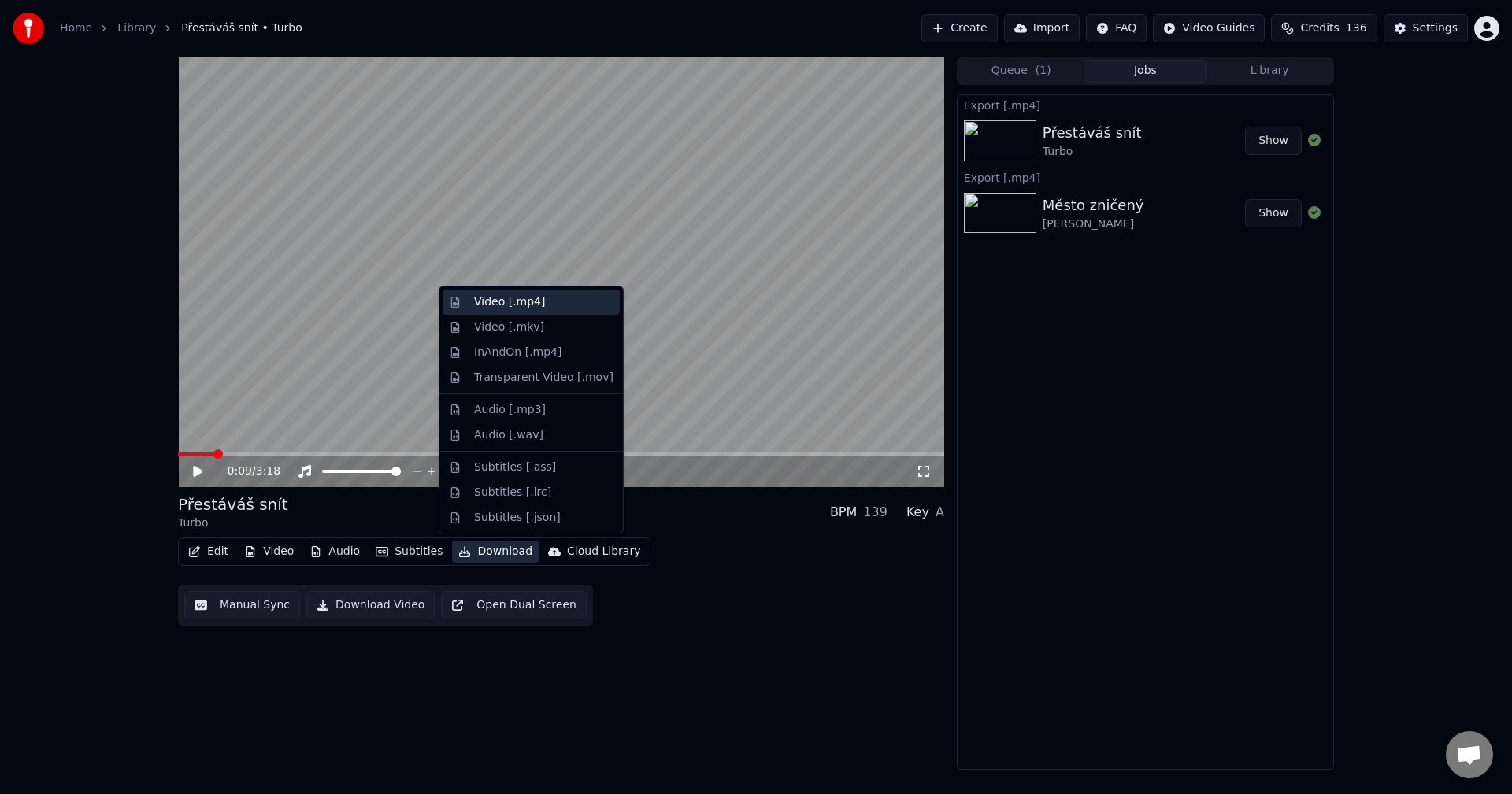
click at [505, 312] on div "Video [.mp4]" at bounding box center [531, 303] width 177 height 26
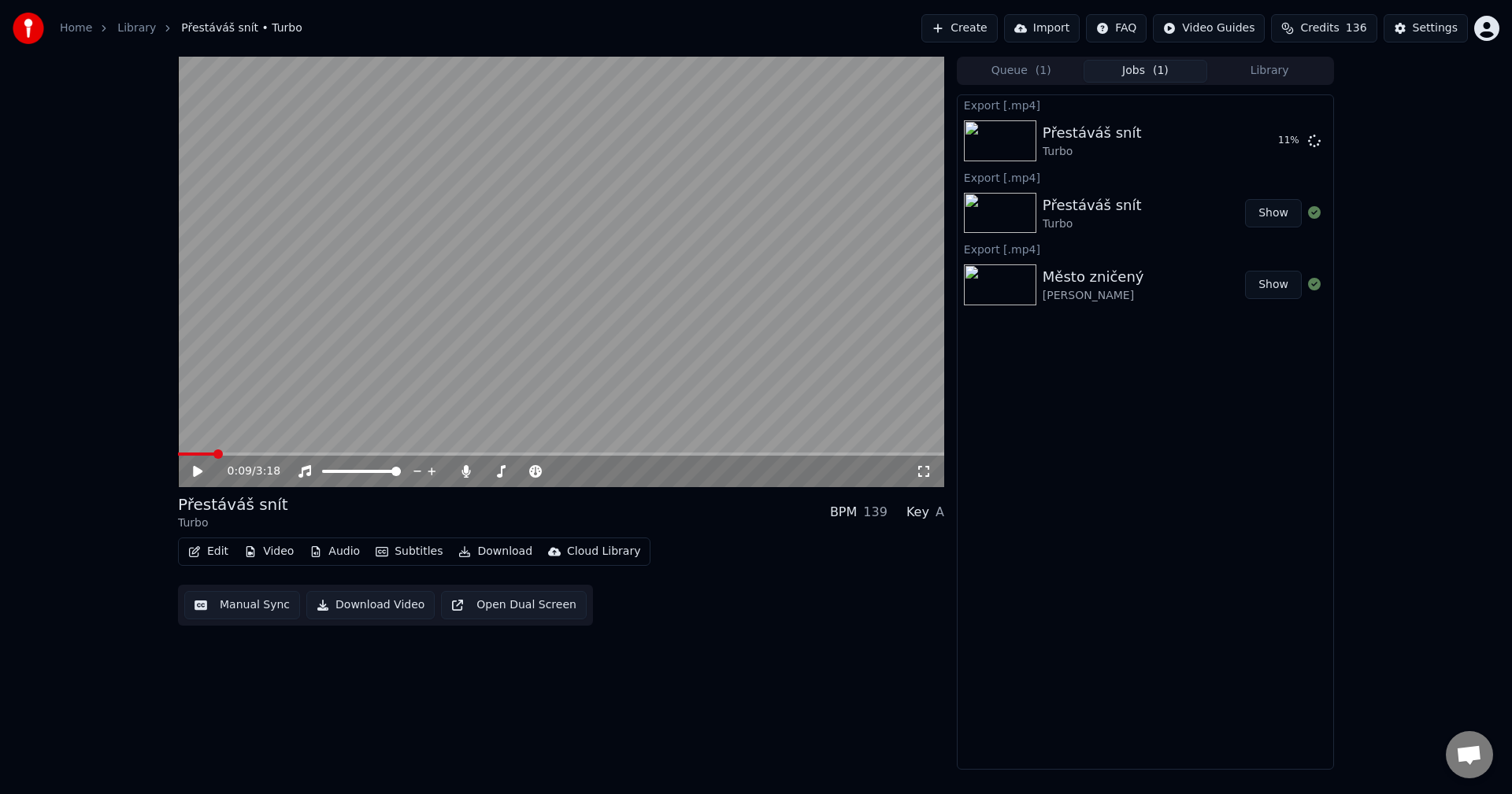
click at [1329, 28] on span "Credits" at bounding box center [1318, 28] width 38 height 16
click at [1350, 39] on button "Credits 136" at bounding box center [1322, 28] width 105 height 28
